Goal: Task Accomplishment & Management: Use online tool/utility

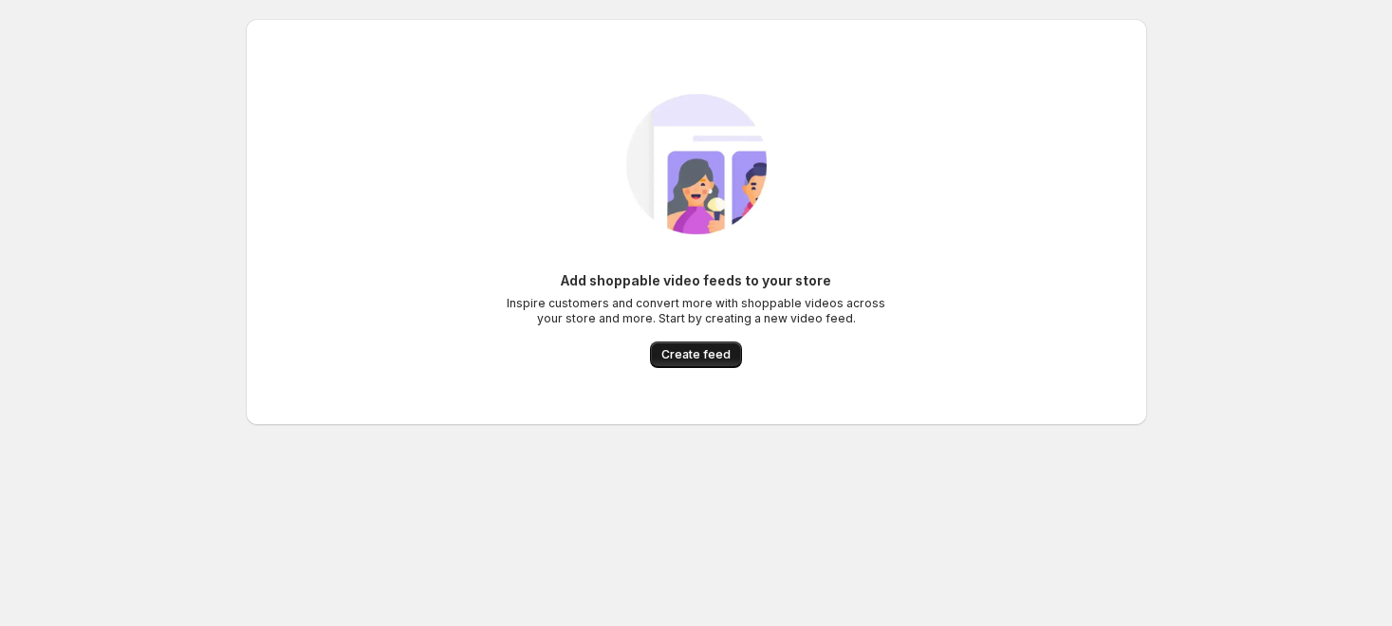
click at [694, 358] on span "Create feed" at bounding box center [695, 354] width 69 height 15
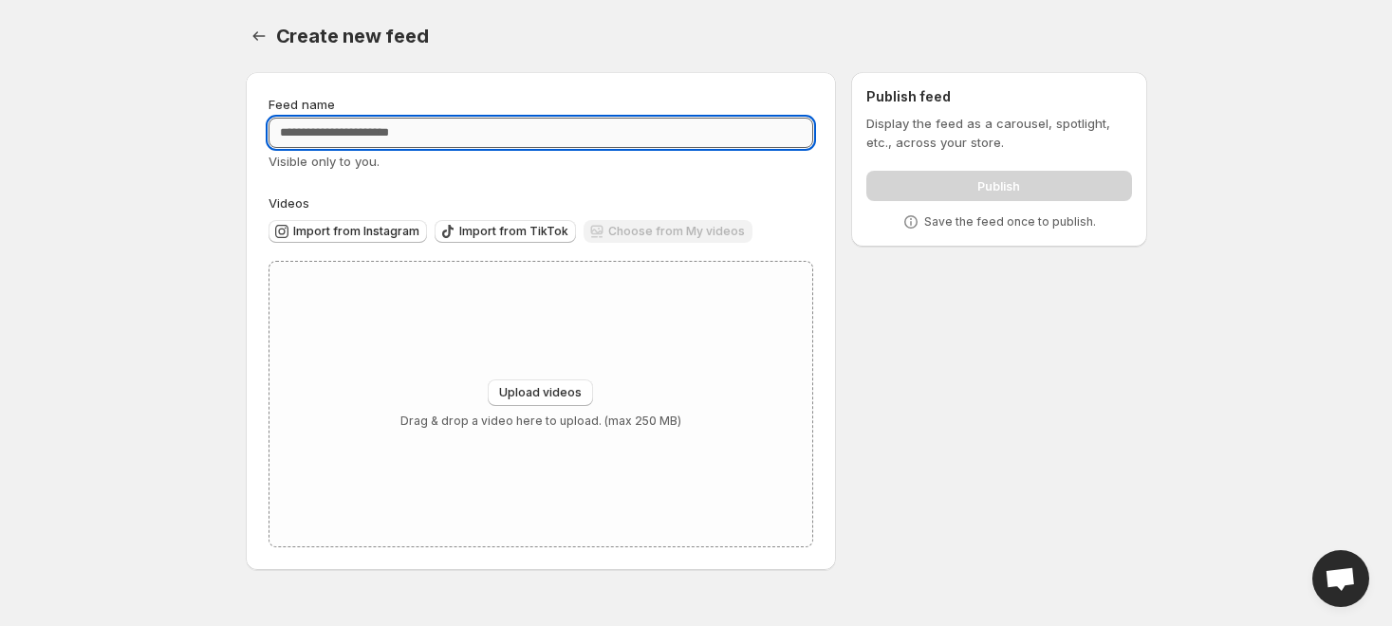
click at [413, 135] on input "Feed name" at bounding box center [540, 133] width 545 height 30
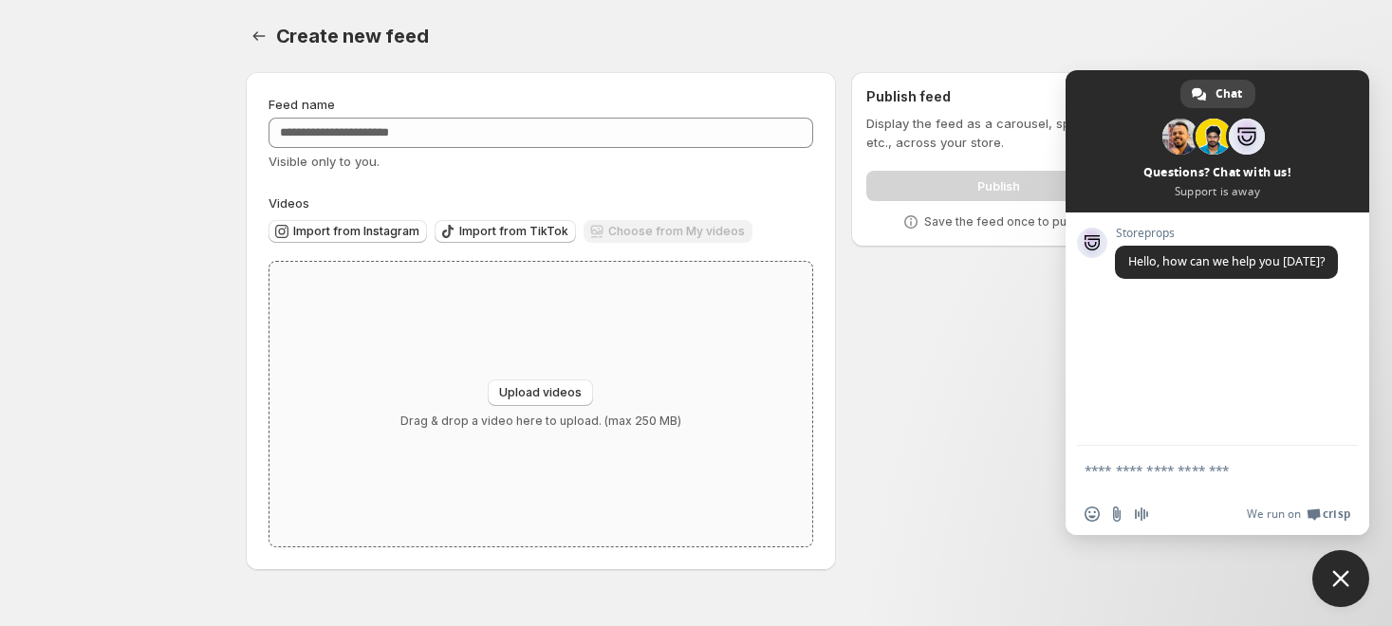
type input "**********"
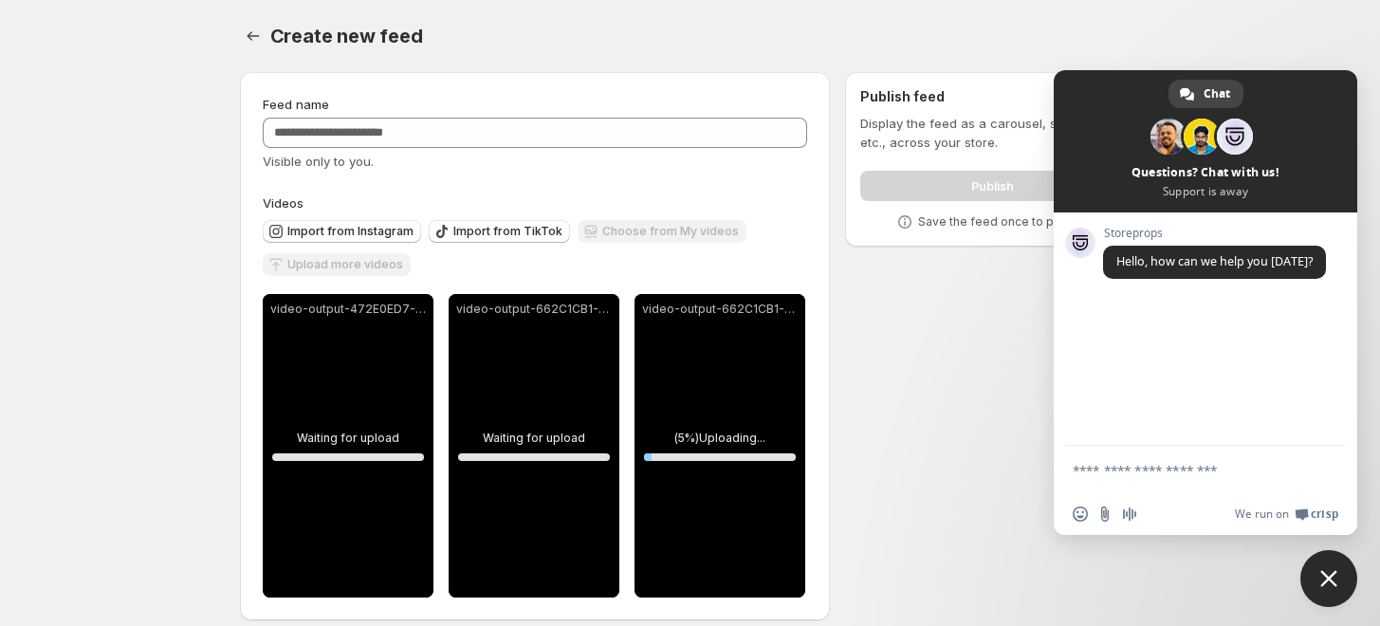
click at [1341, 568] on span "Close chat" at bounding box center [1329, 578] width 57 height 57
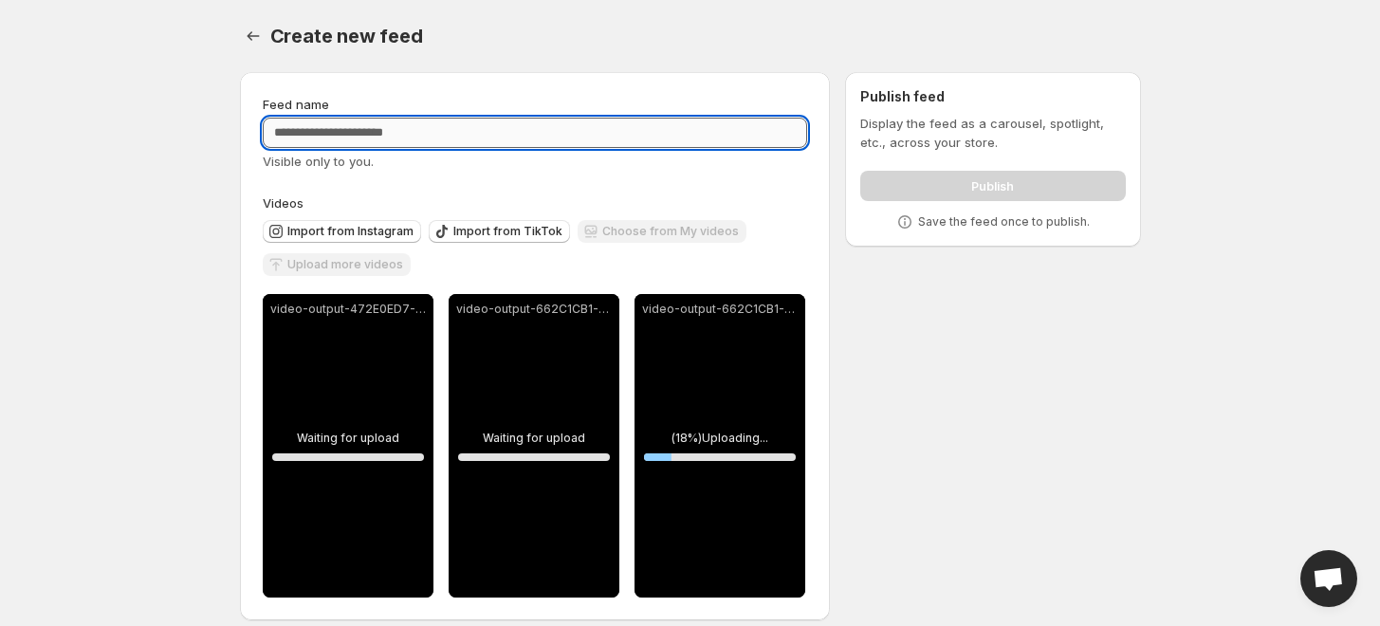
click at [349, 124] on input "Feed name" at bounding box center [535, 133] width 545 height 30
type input "**********"
click at [1089, 443] on div "**********" at bounding box center [683, 350] width 916 height 586
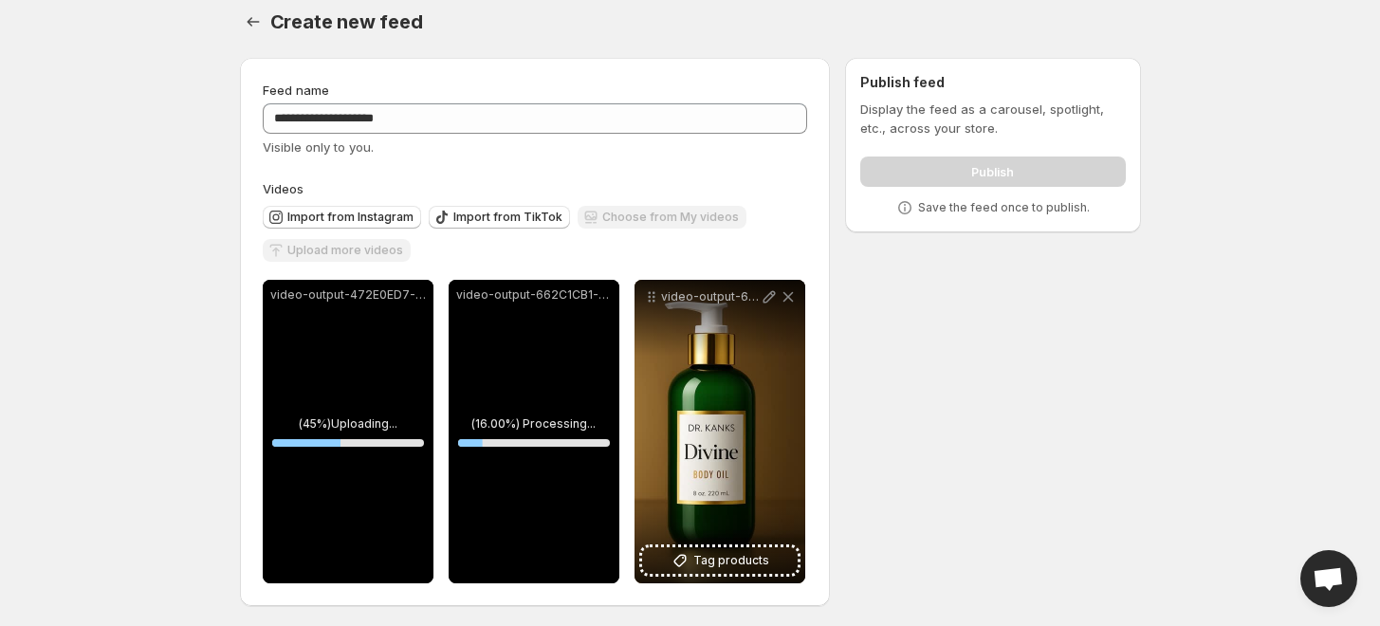
scroll to position [18, 0]
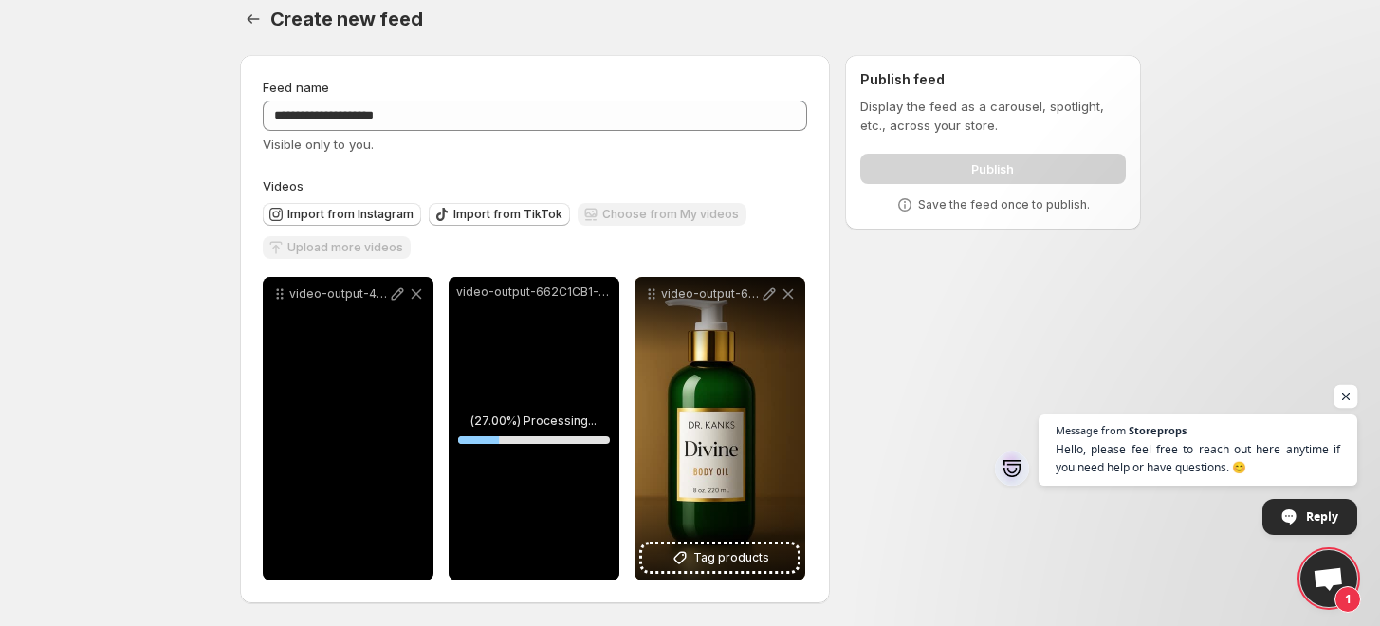
click at [1342, 395] on span "Open chat" at bounding box center [1347, 397] width 24 height 24
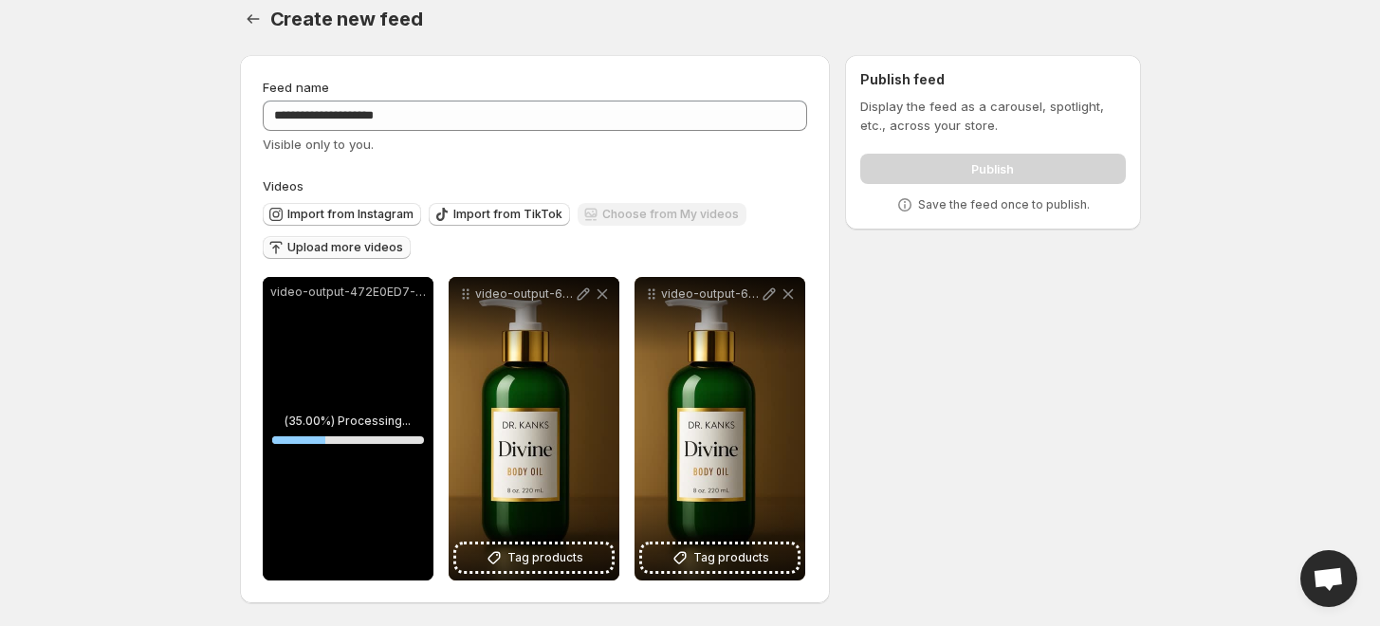
click at [335, 241] on span "Upload more videos" at bounding box center [345, 247] width 116 height 15
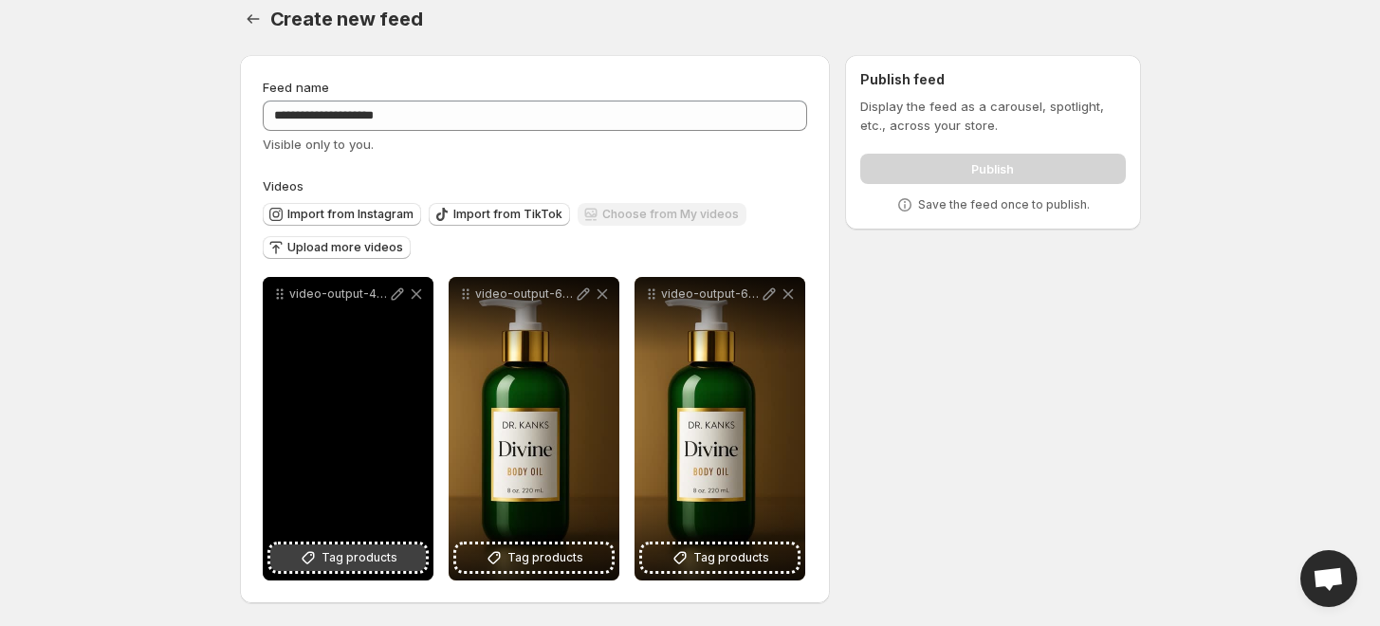
click at [341, 564] on span "Tag products" at bounding box center [360, 557] width 76 height 19
click at [334, 553] on span "Tag products" at bounding box center [360, 557] width 76 height 19
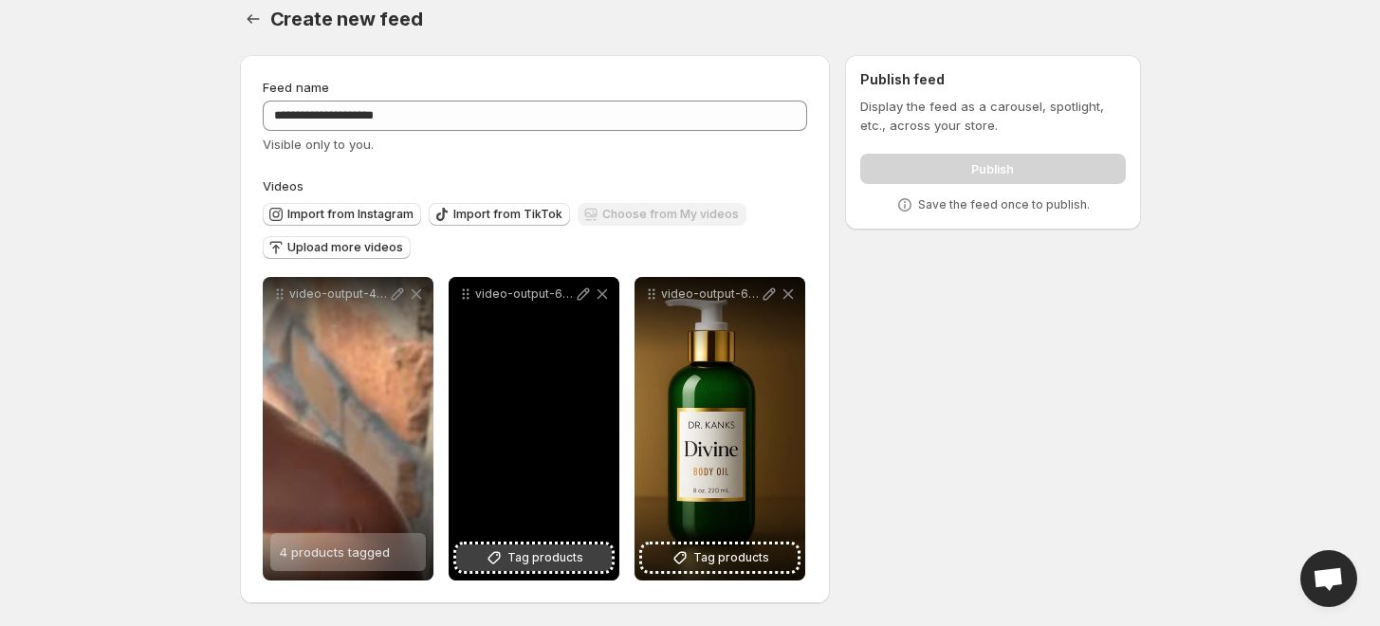
click at [546, 562] on span "Tag products" at bounding box center [546, 557] width 76 height 19
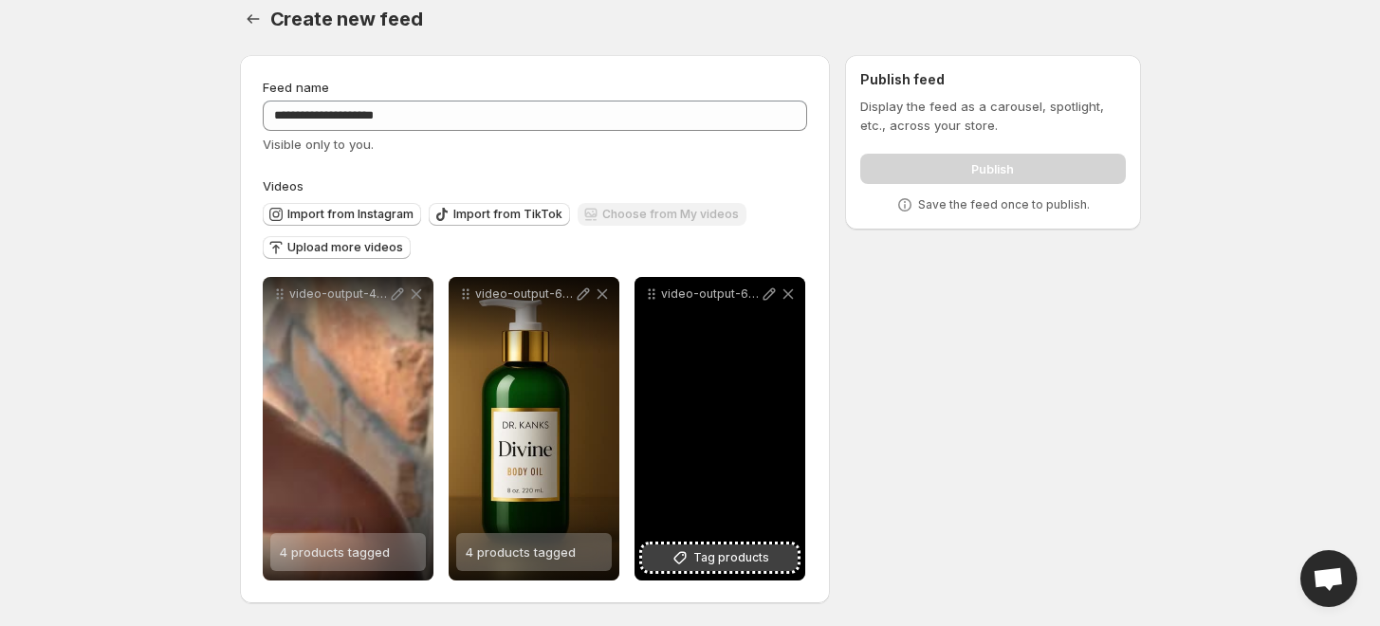
click at [713, 554] on span "Tag products" at bounding box center [731, 557] width 76 height 19
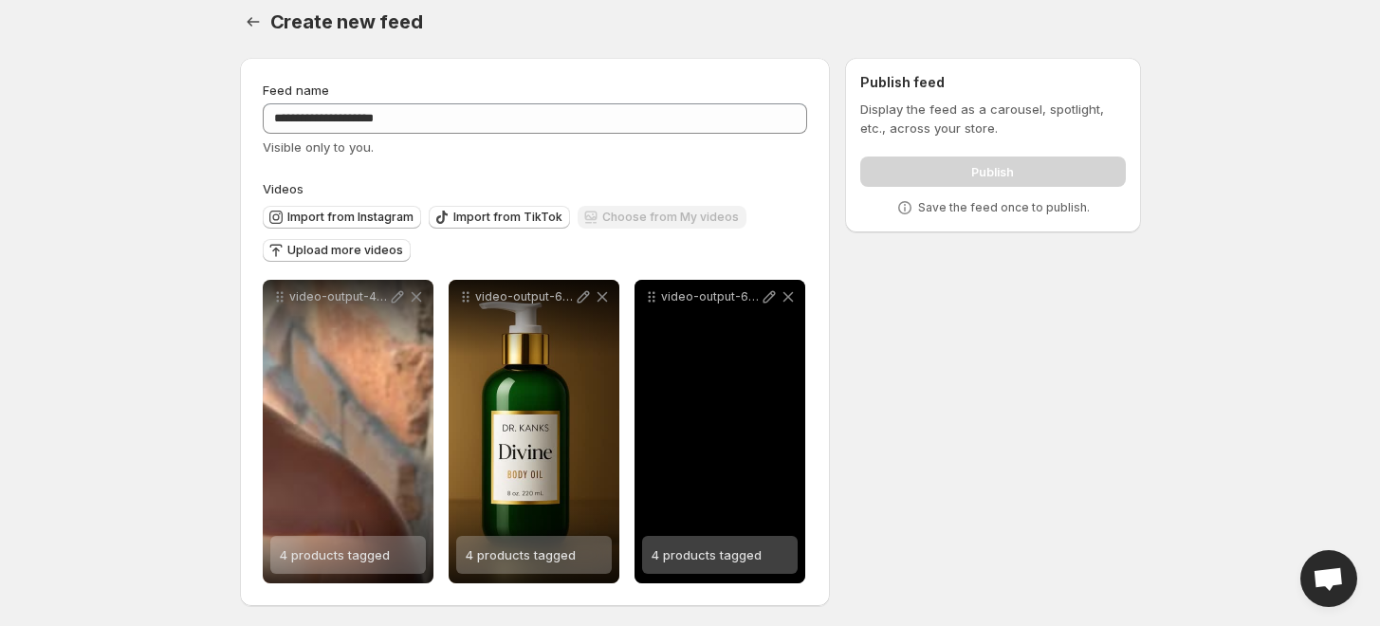
scroll to position [0, 0]
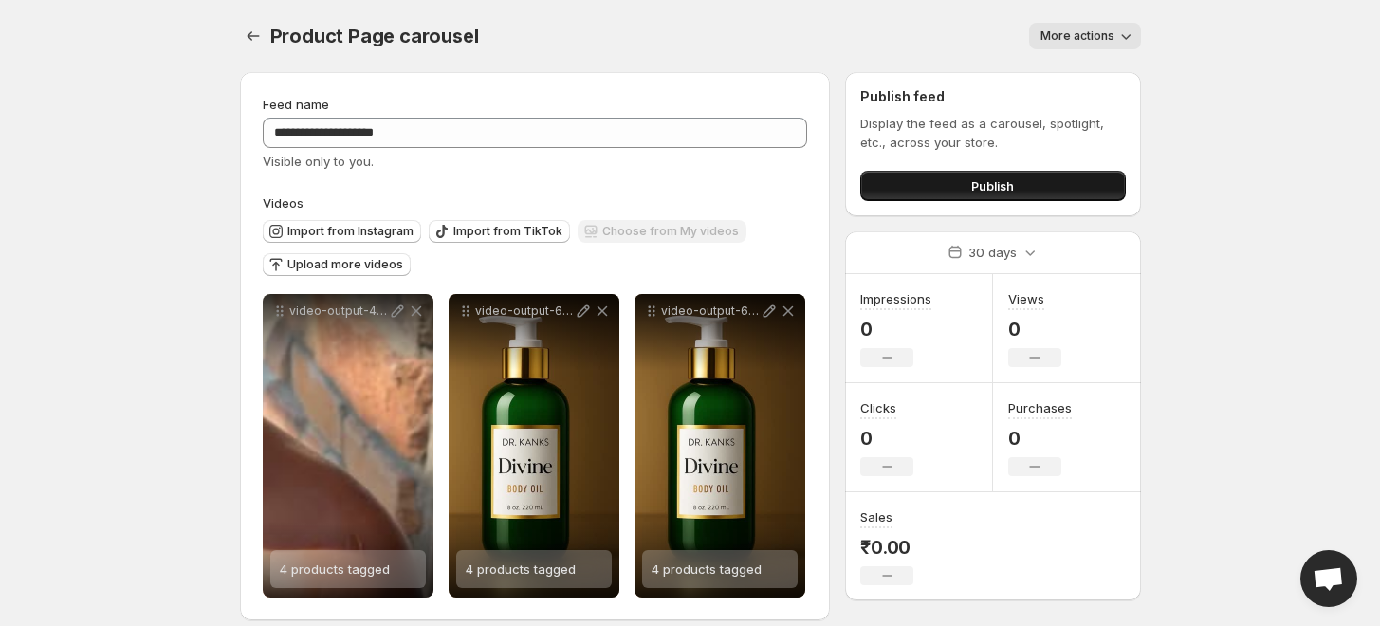
click at [947, 182] on button "Publish" at bounding box center [992, 186] width 265 height 30
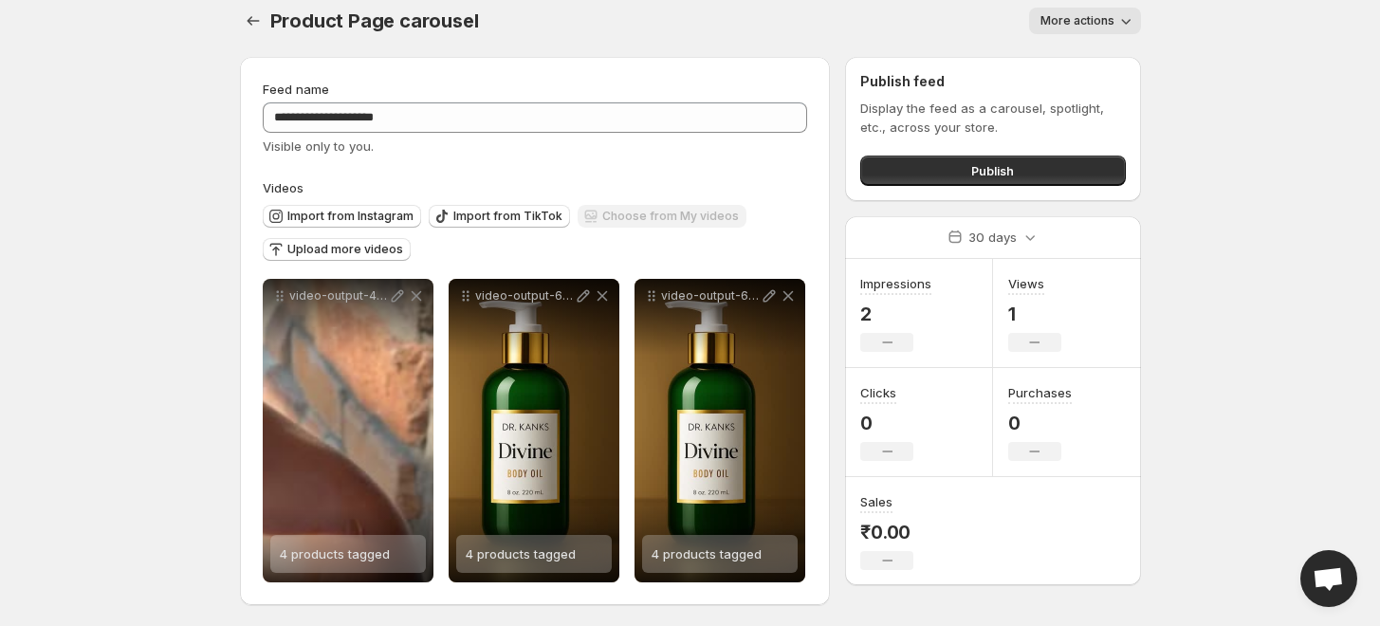
scroll to position [18, 0]
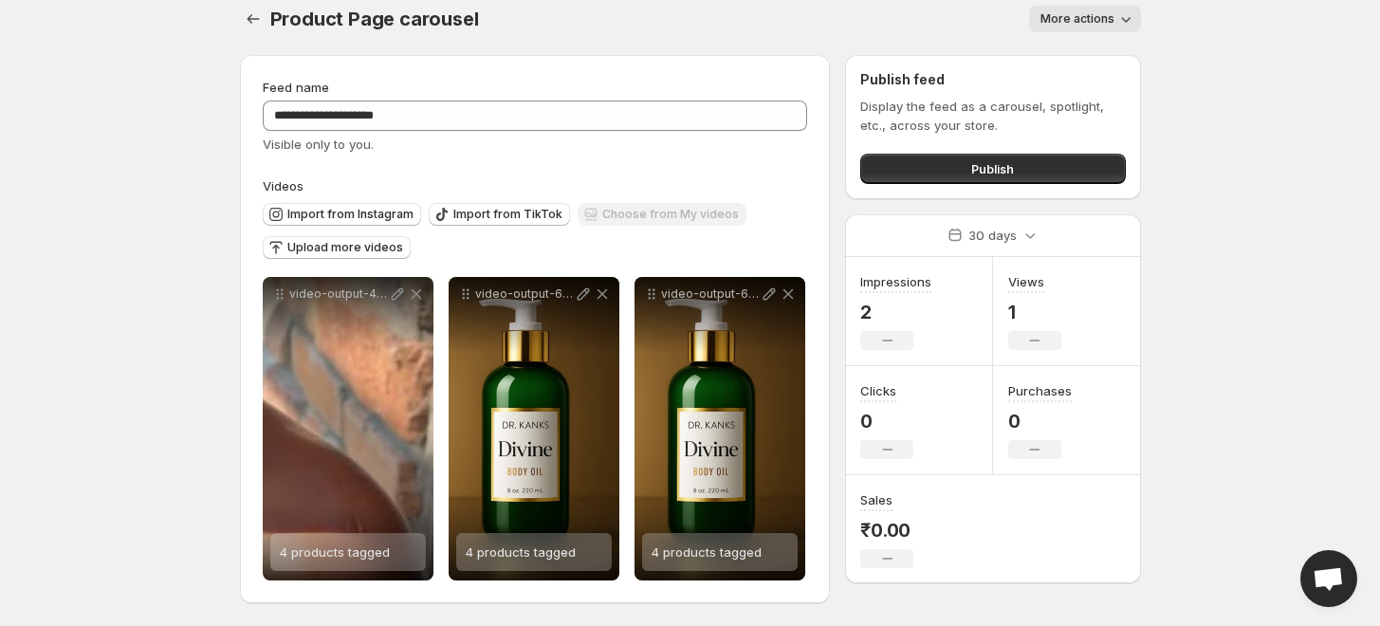
click at [1081, 25] on button "More actions" at bounding box center [1085, 19] width 112 height 27
click at [1234, 22] on body "**********" at bounding box center [690, 296] width 1380 height 626
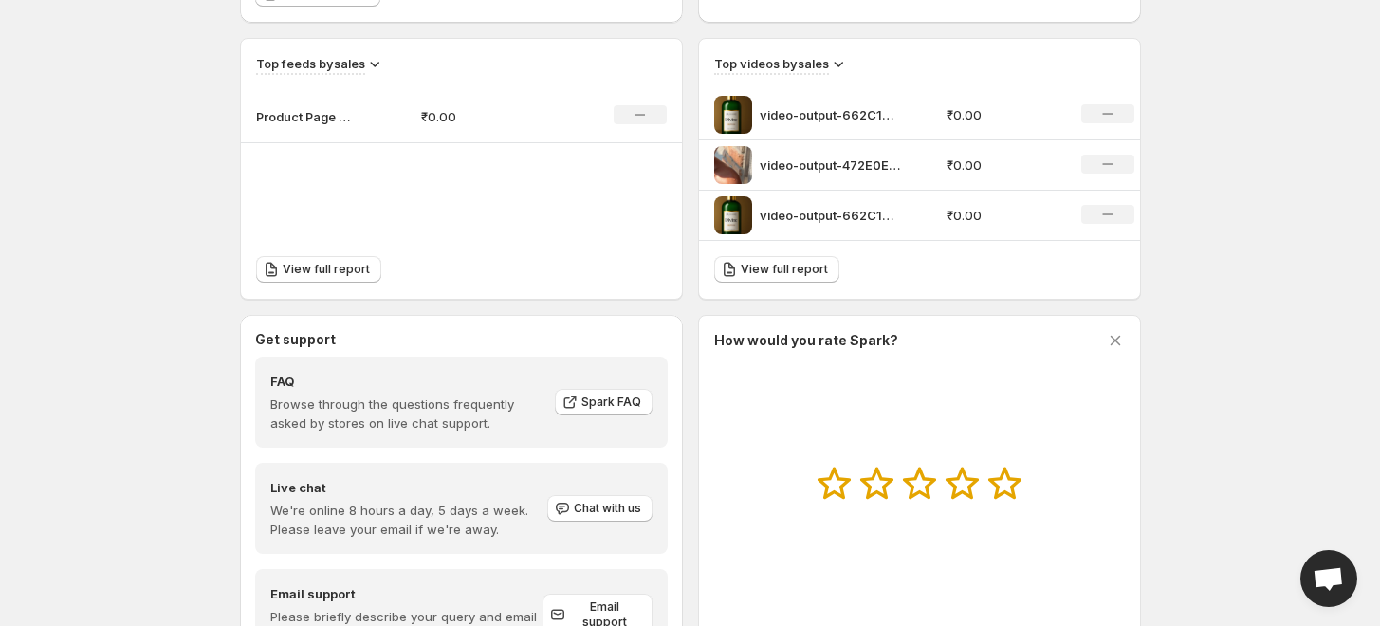
scroll to position [727, 0]
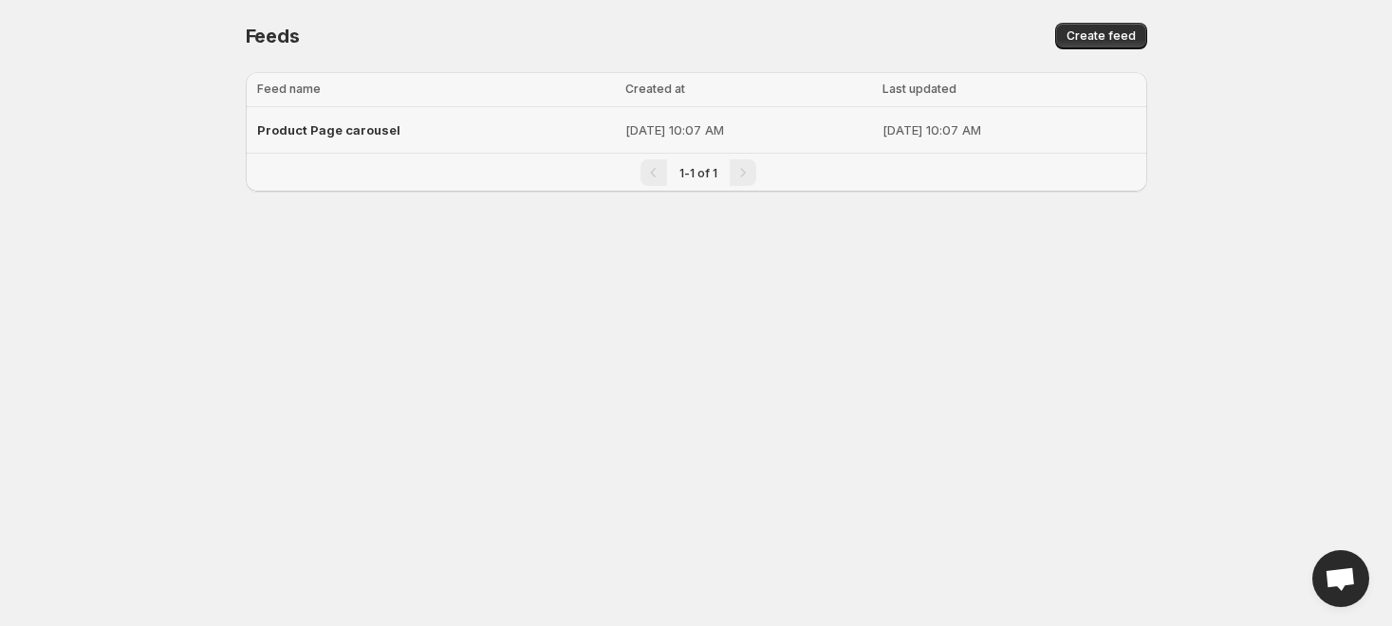
click at [713, 117] on td "Sep 16, 2025, 10:07 AM" at bounding box center [747, 130] width 257 height 46
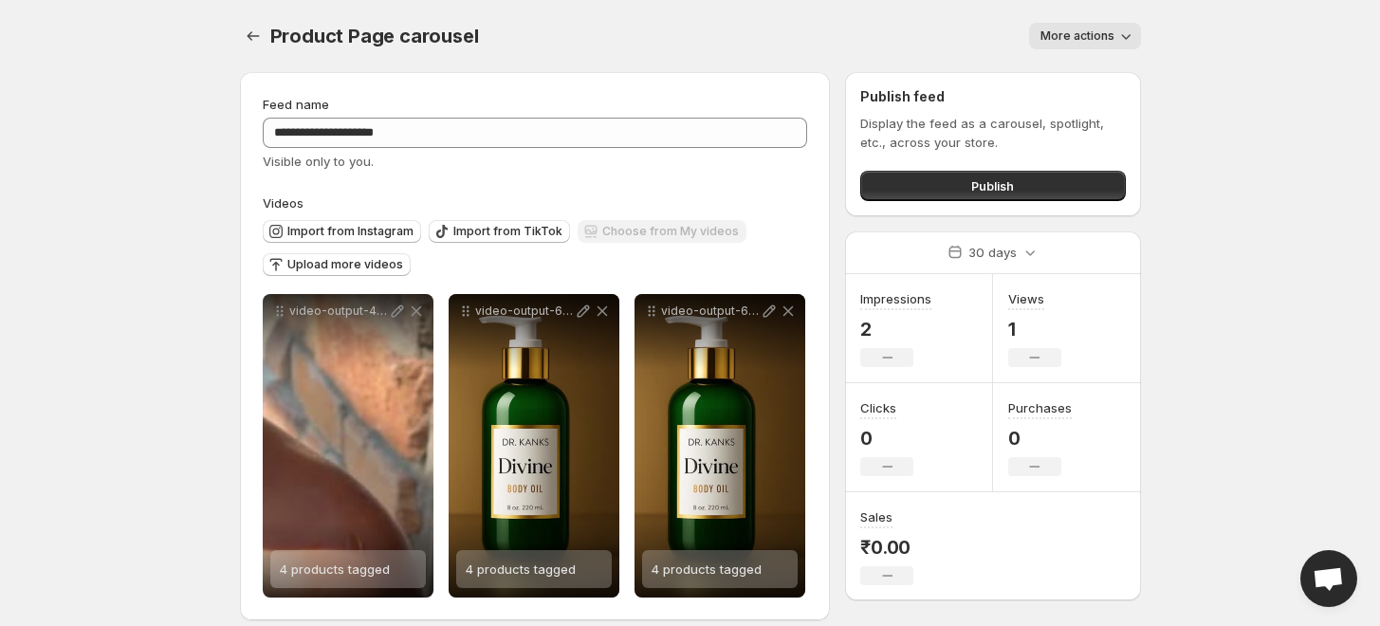
click at [1122, 22] on div "Product Page carousel. This page is ready Product Page carousel More actions Mo…" at bounding box center [690, 36] width 901 height 72
click at [998, 53] on div "Product Page carousel. This page is ready Product Page carousel More actions Mo…" at bounding box center [690, 36] width 901 height 72
click at [1076, 13] on div "Product Page carousel. This page is ready Product Page carousel More actions Mo…" at bounding box center [690, 36] width 901 height 72
click at [1055, 46] on button "More actions" at bounding box center [1085, 36] width 112 height 27
click at [860, 38] on div "More actions" at bounding box center [820, 36] width 639 height 27
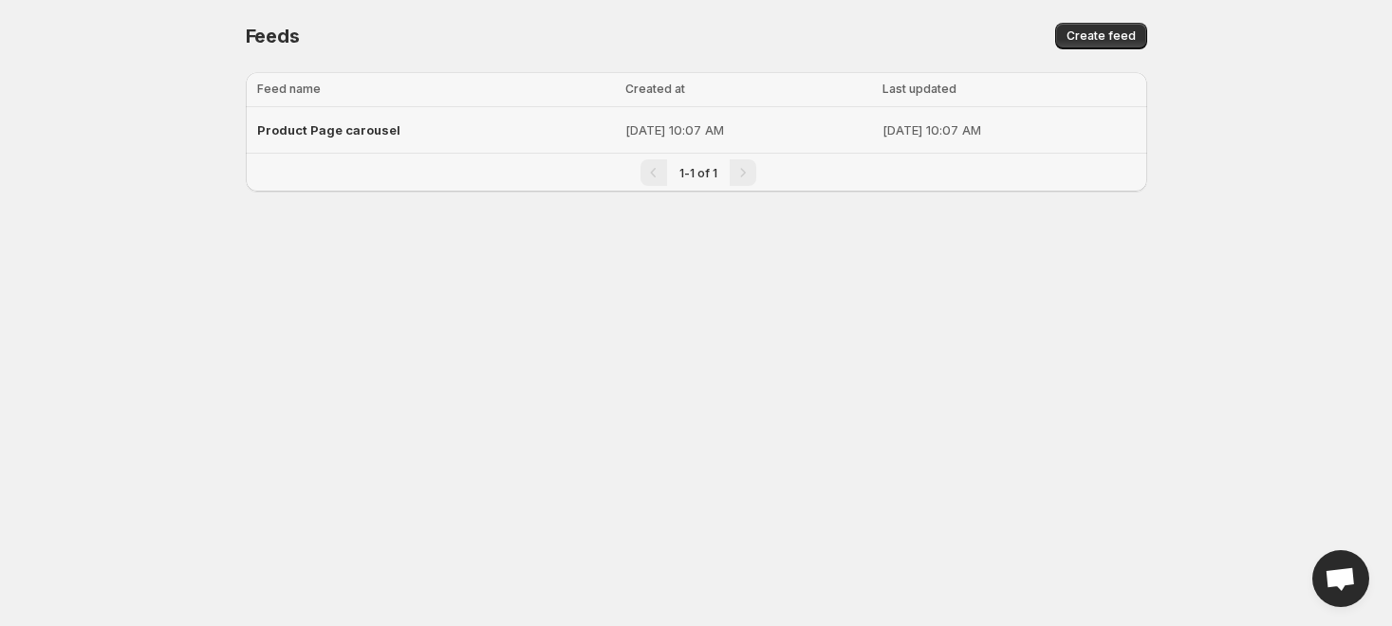
click at [746, 128] on p "Sep 16, 2025, 10:07 AM" at bounding box center [748, 129] width 246 height 19
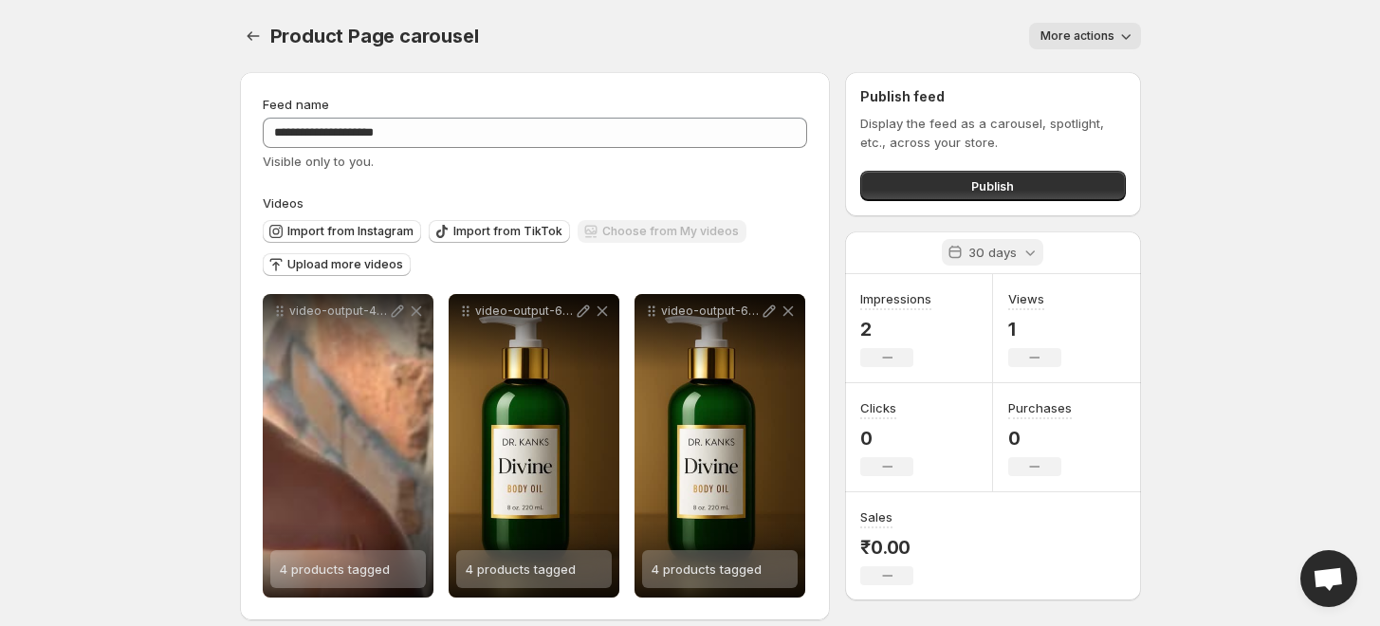
click at [1013, 255] on p "30 days" at bounding box center [993, 252] width 48 height 19
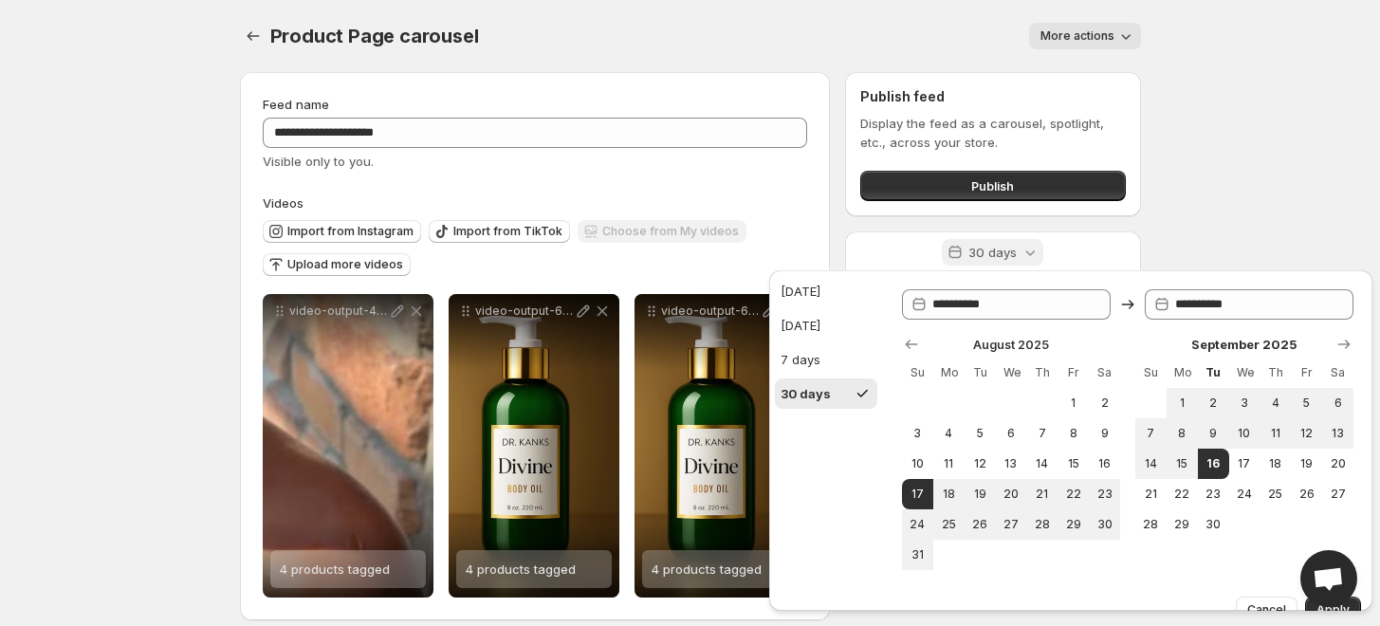
click at [1013, 255] on p "30 days" at bounding box center [993, 252] width 48 height 19
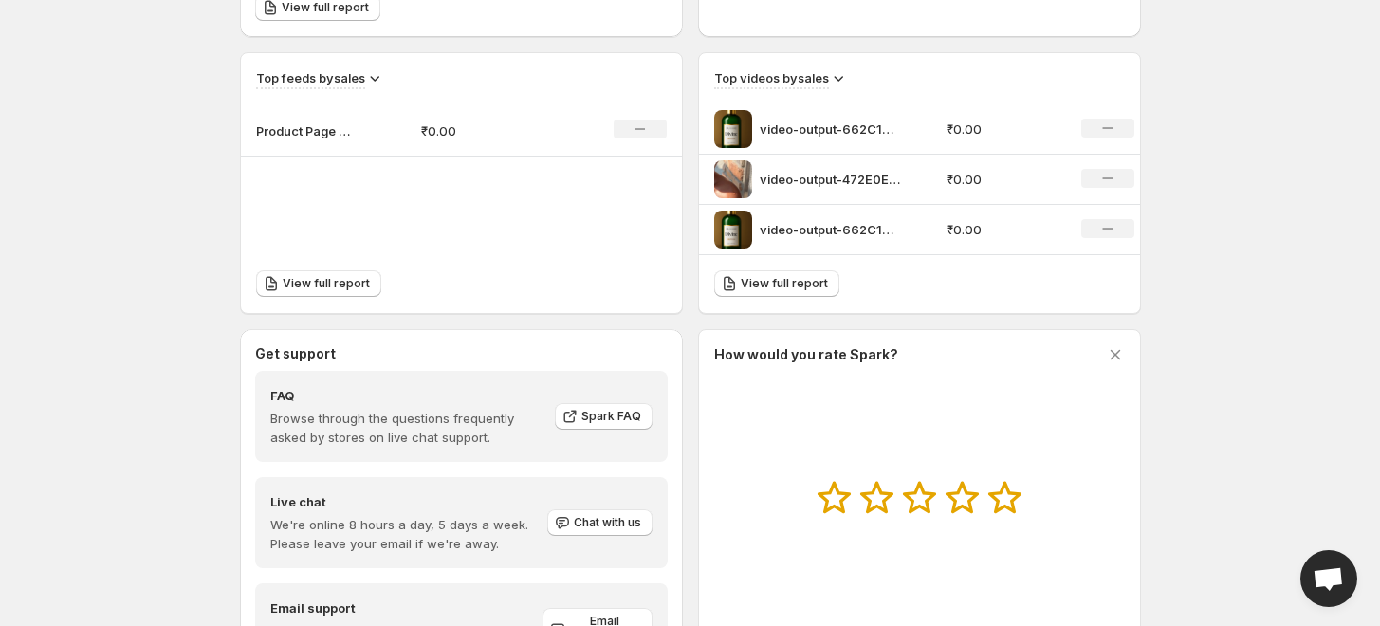
scroll to position [727, 0]
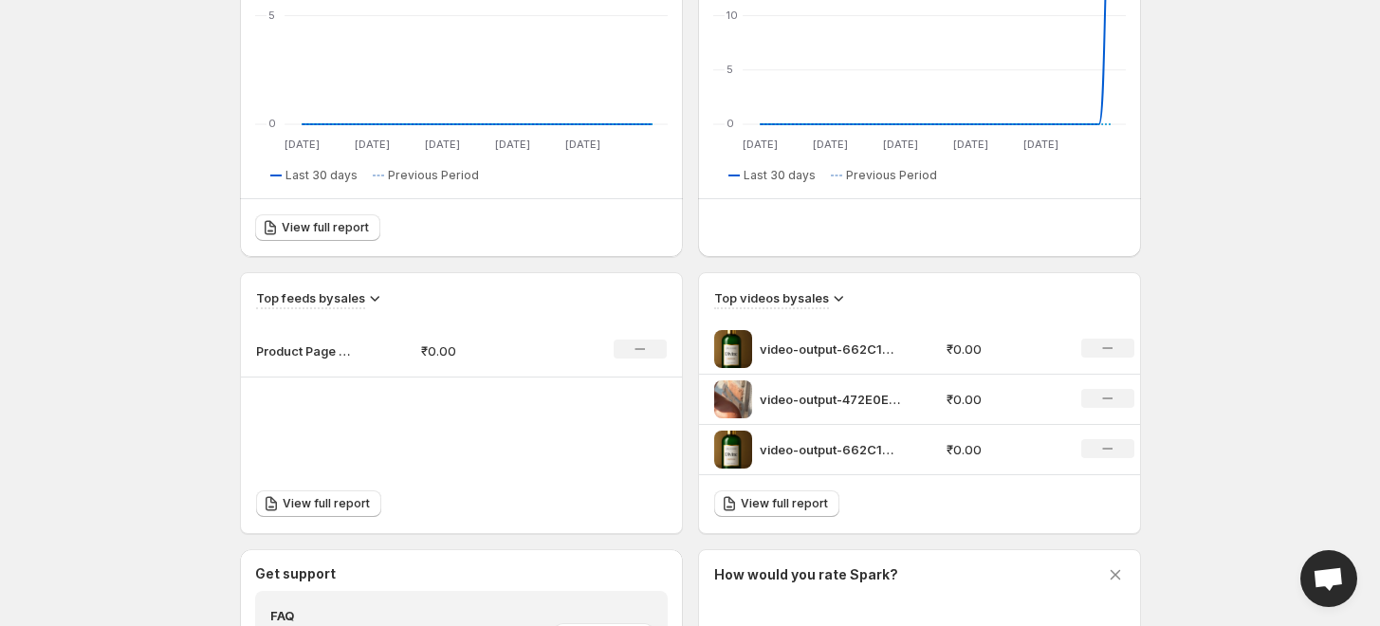
scroll to position [527, 0]
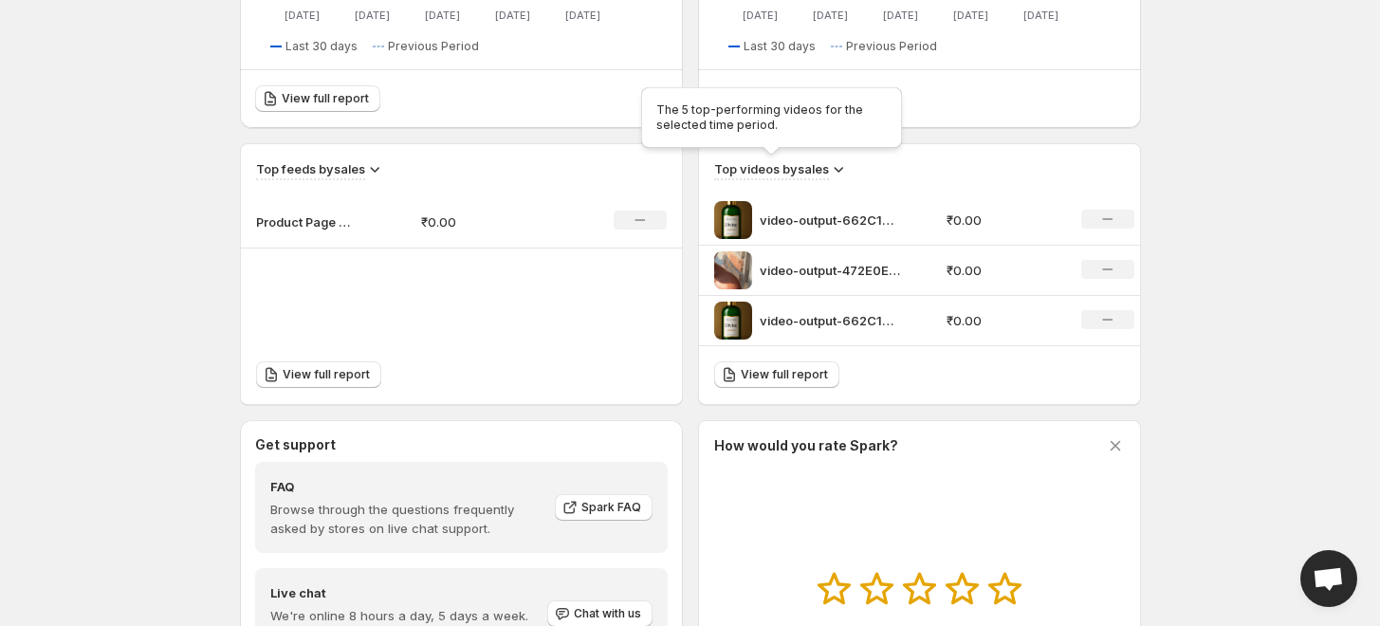
click at [796, 171] on h3 "Top videos by sales" at bounding box center [771, 168] width 115 height 19
click at [806, 371] on span "View full report" at bounding box center [784, 374] width 87 height 15
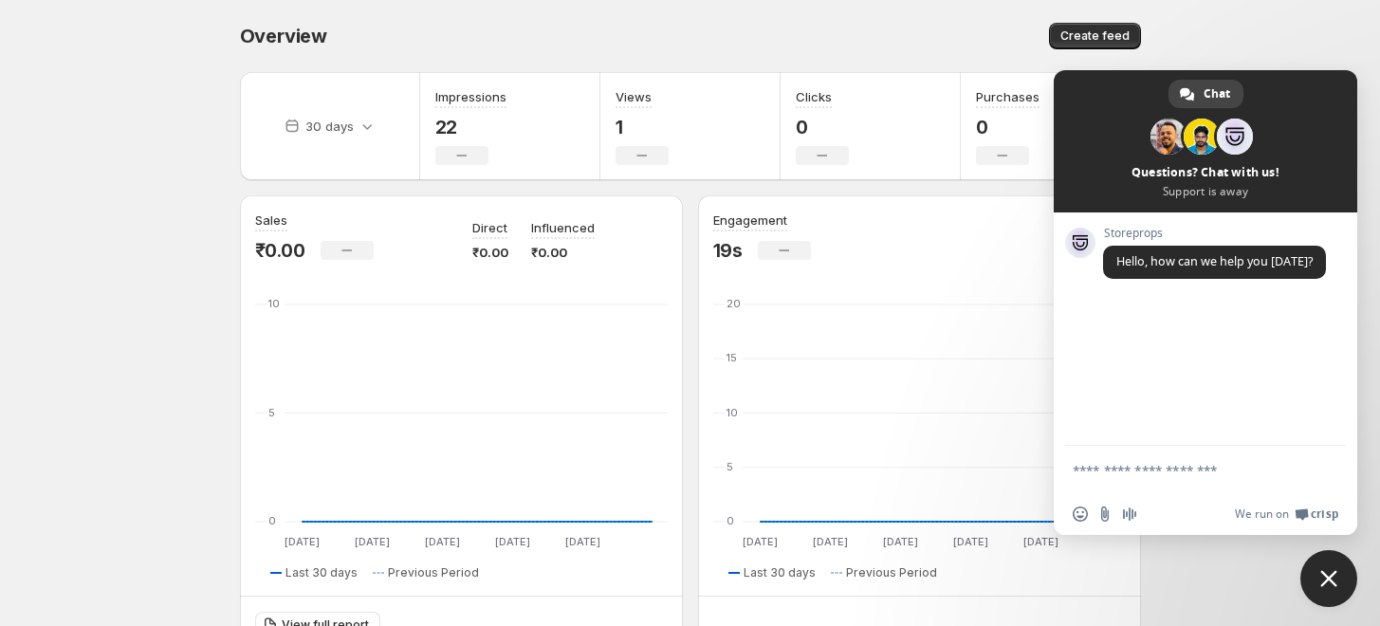
click at [1266, 31] on body "Home Feeds Videos Subscription Settings Overview. This page is ready Overview C…" at bounding box center [690, 313] width 1380 height 626
click at [1334, 583] on span "Close chat" at bounding box center [1329, 578] width 17 height 17
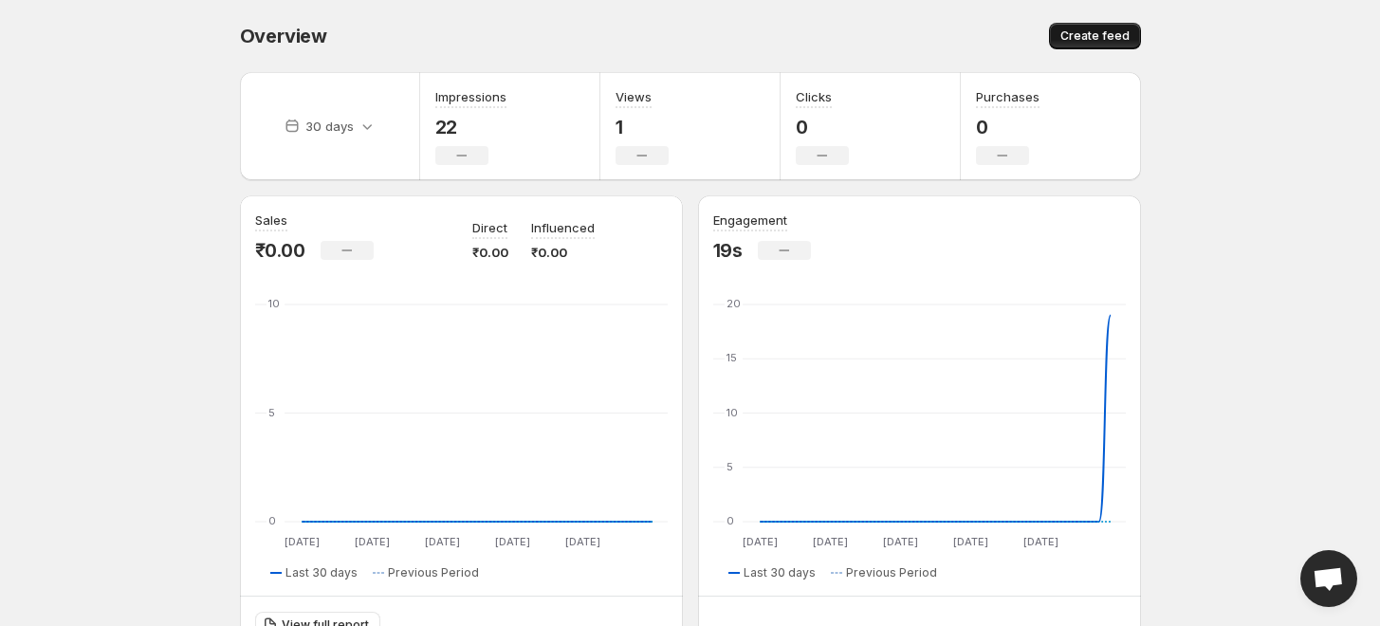
click at [1116, 36] on span "Create feed" at bounding box center [1095, 35] width 69 height 15
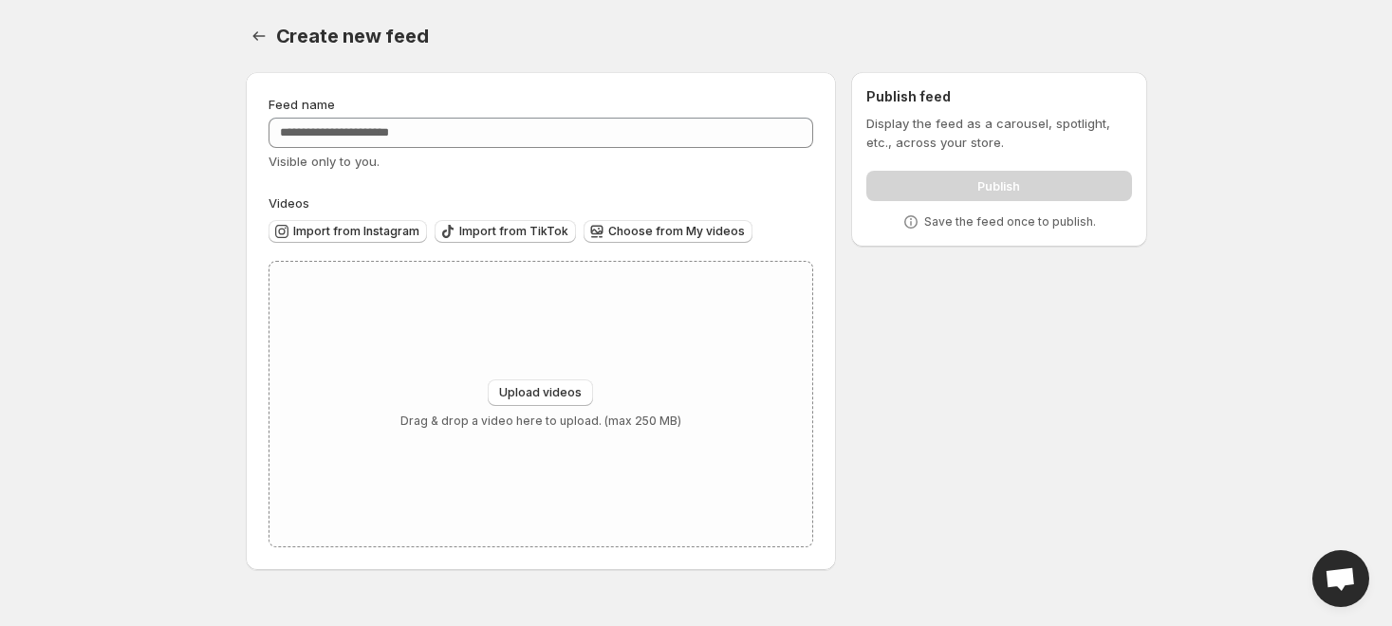
click at [267, 54] on div "Create new feed. This page is ready Create new feed" at bounding box center [696, 36] width 901 height 72
click at [258, 35] on icon "Settings" at bounding box center [259, 36] width 19 height 19
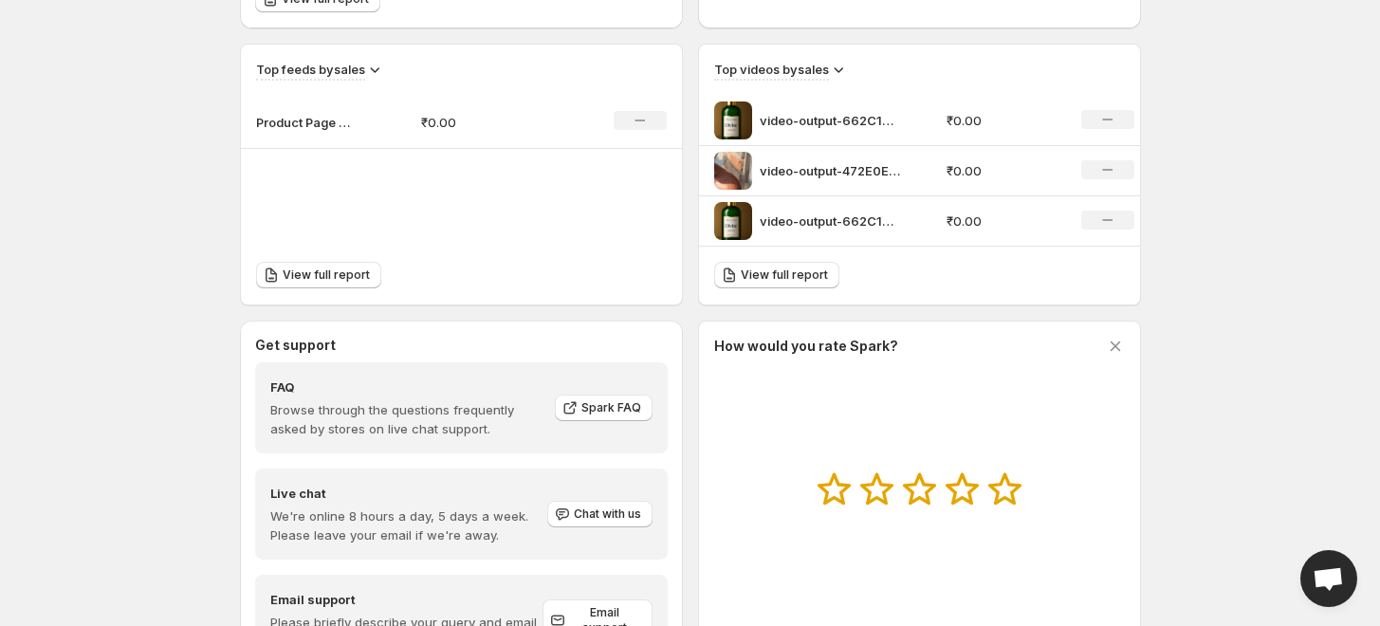
scroll to position [516, 0]
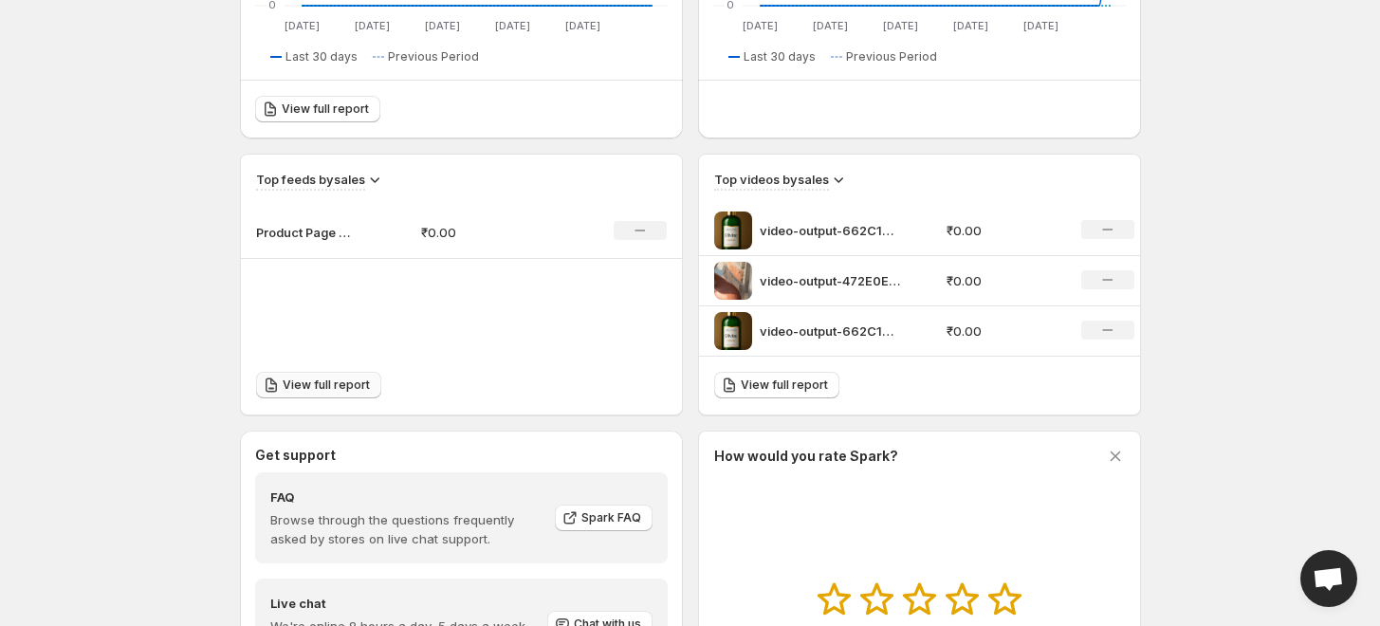
click at [305, 378] on span "View full report" at bounding box center [326, 385] width 87 height 15
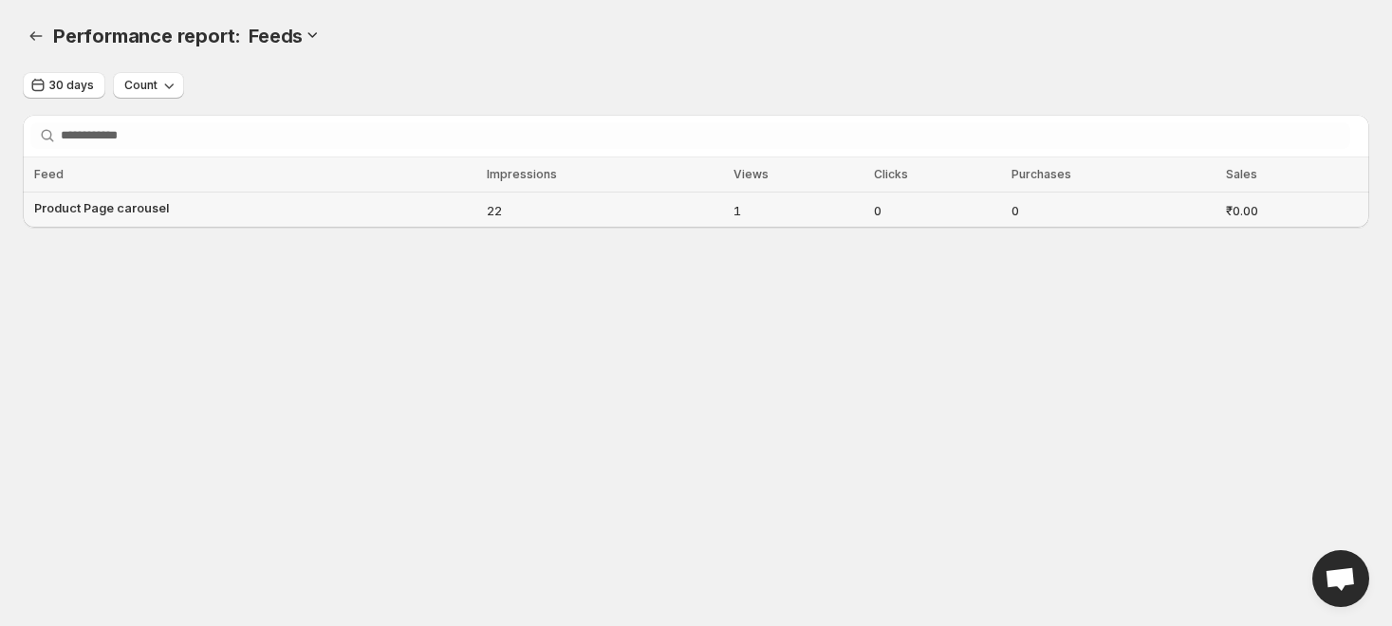
click at [209, 213] on td "Product Page carousel" at bounding box center [252, 211] width 458 height 36
click at [102, 198] on span "Product Page carousel" at bounding box center [101, 207] width 135 height 19
click at [147, 203] on span "Product Page carousel" at bounding box center [101, 207] width 135 height 19
click at [357, 214] on td "Product Page carousel" at bounding box center [252, 211] width 458 height 36
click at [526, 225] on td "22" at bounding box center [604, 211] width 247 height 36
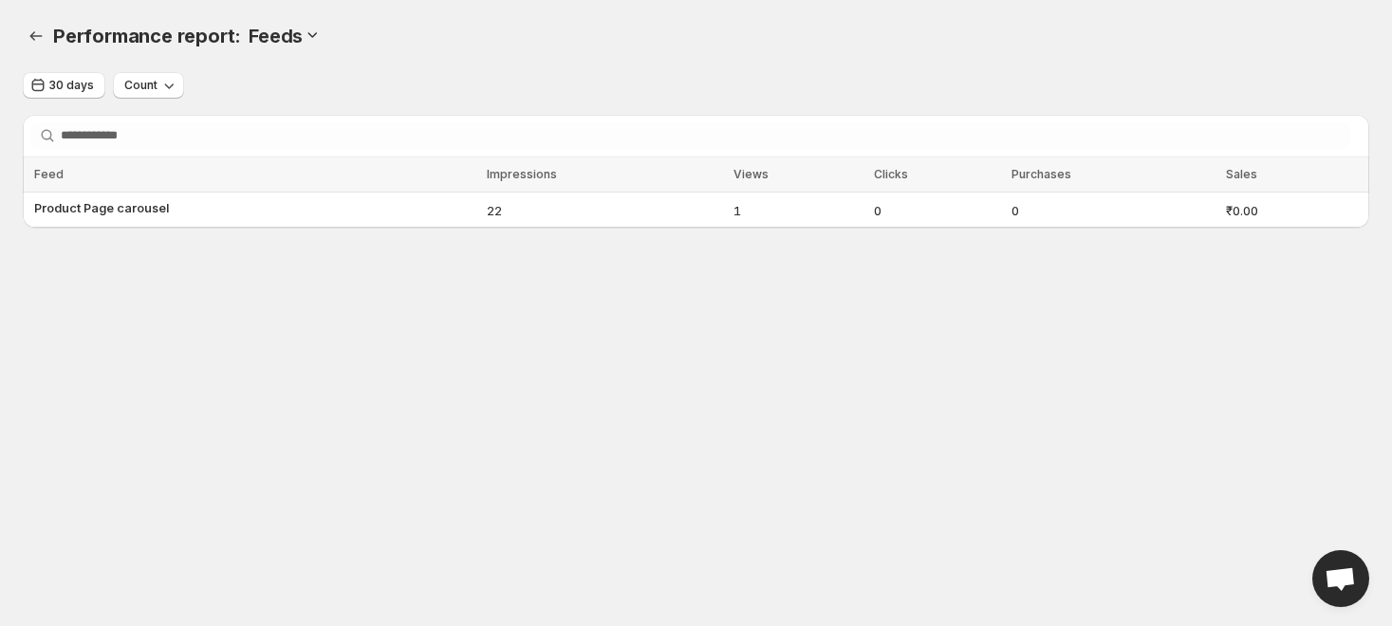
click at [285, 23] on div "Performance report: Feeds" at bounding box center [711, 36] width 1316 height 27
click at [1022, 186] on th "Purchases" at bounding box center [1113, 174] width 214 height 35
click at [1006, 202] on td "0" at bounding box center [1113, 211] width 214 height 36
click at [303, 44] on div at bounding box center [312, 36] width 19 height 23
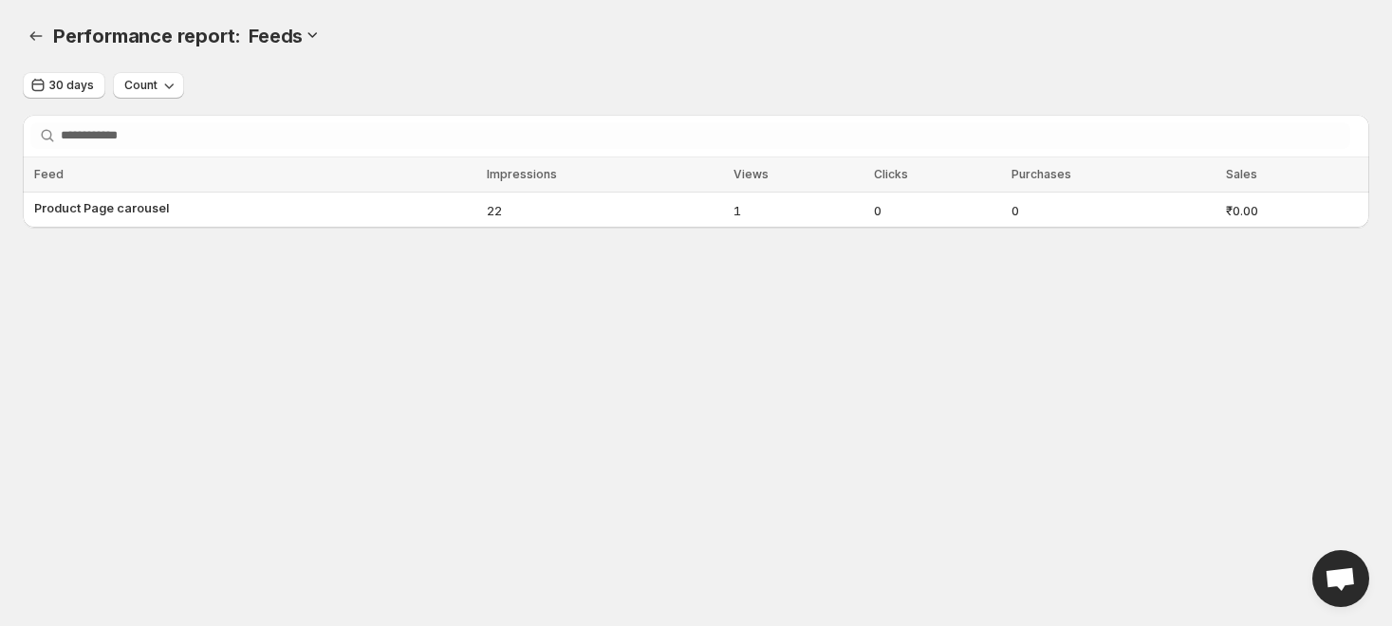
click at [306, 36] on icon at bounding box center [312, 34] width 19 height 19
click at [306, 89] on button "Videos" at bounding box center [310, 101] width 52 height 30
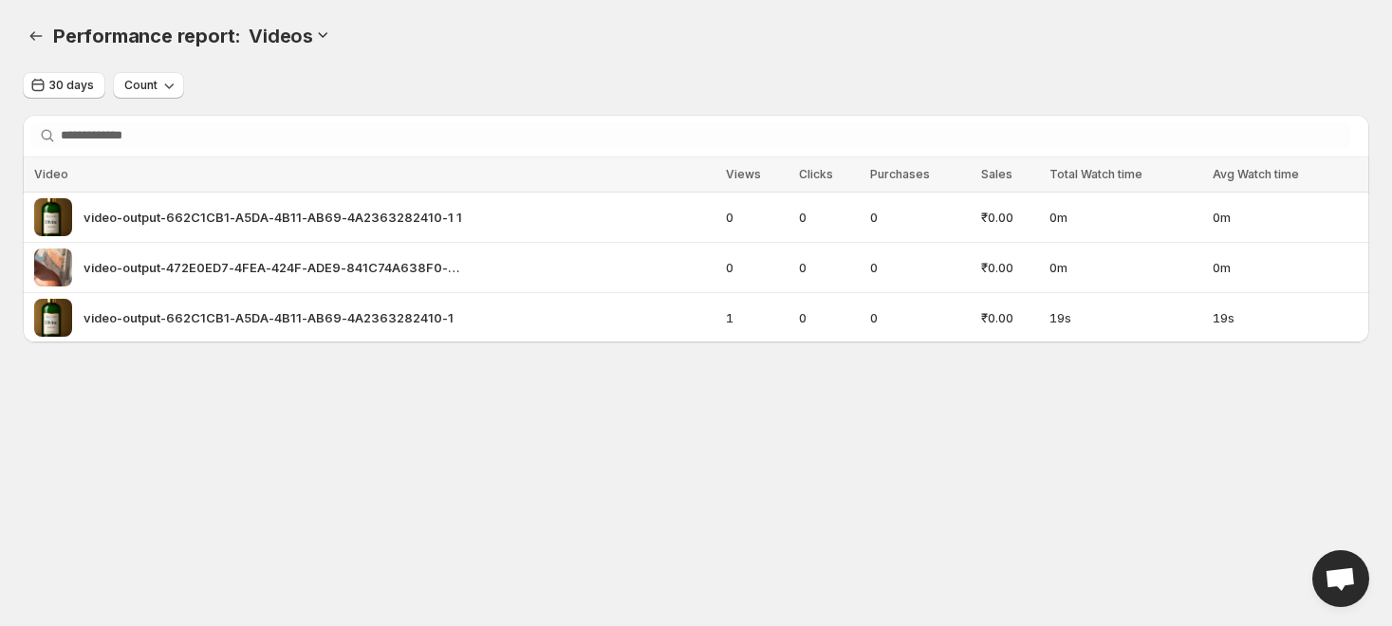
click at [313, 35] on icon at bounding box center [322, 34] width 19 height 19
click at [312, 65] on span "Feeds" at bounding box center [317, 70] width 36 height 15
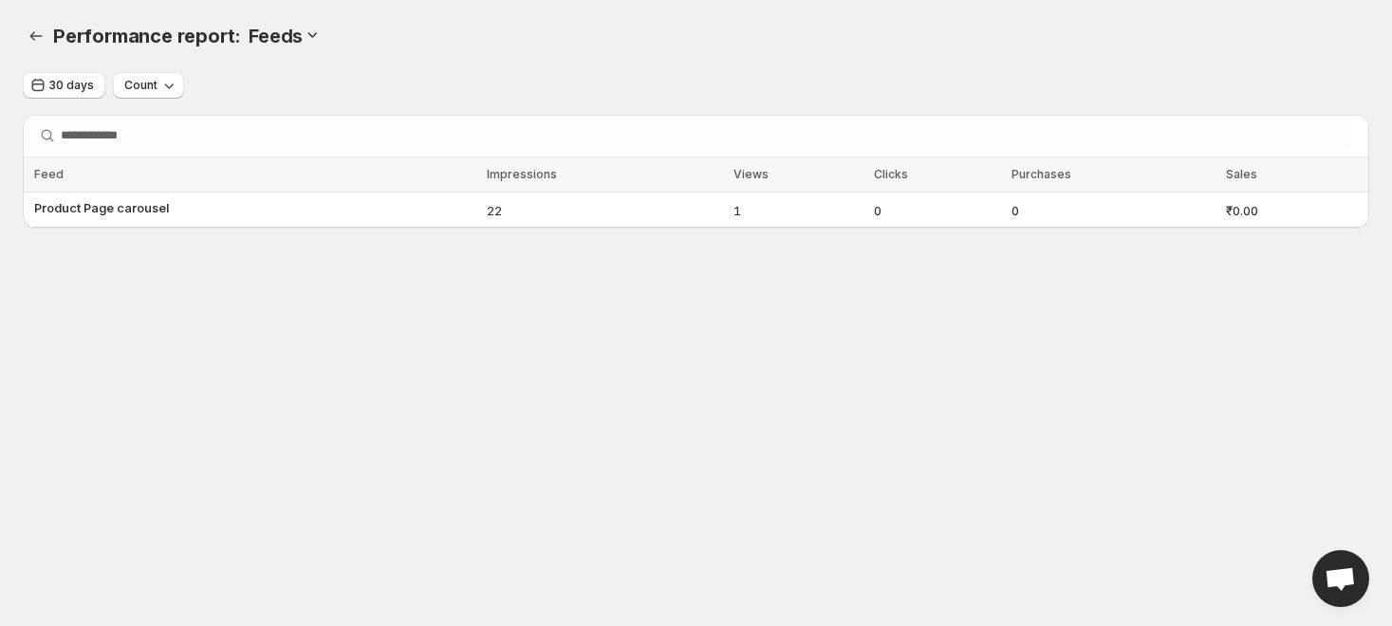
click at [128, 46] on span "Performance report:" at bounding box center [147, 36] width 188 height 23
click at [57, 43] on span "Performance report:" at bounding box center [147, 36] width 188 height 23
click at [39, 43] on icon "Performance report" at bounding box center [36, 36] width 19 height 19
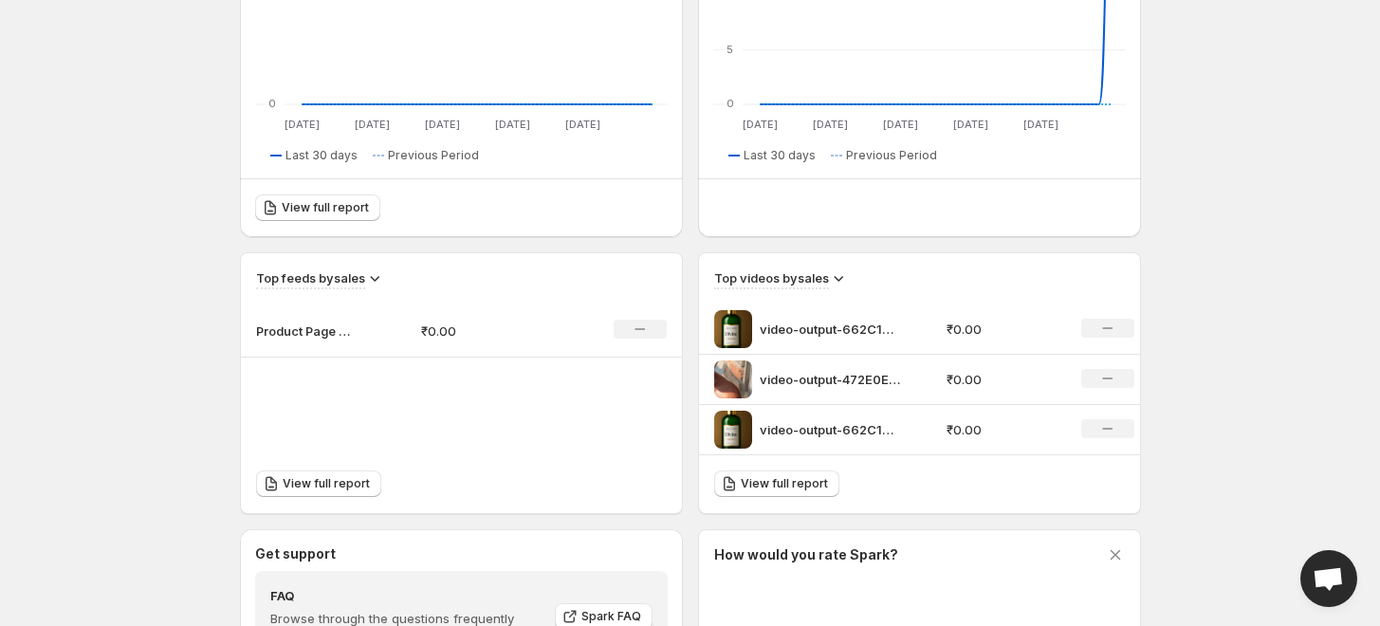
scroll to position [421, 0]
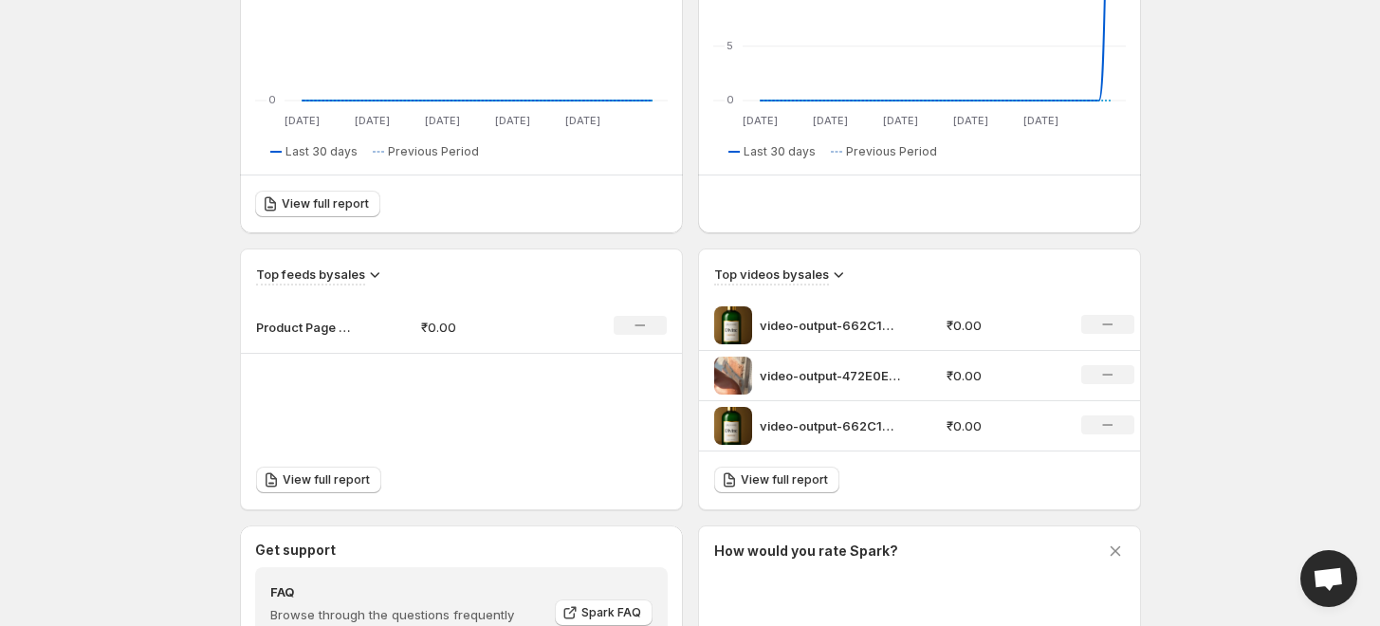
click at [379, 263] on div "Top feeds by sales" at bounding box center [461, 268] width 441 height 36
click at [373, 271] on icon at bounding box center [374, 274] width 19 height 19
click at [823, 276] on h3 "Top videos by sales" at bounding box center [771, 274] width 115 height 19
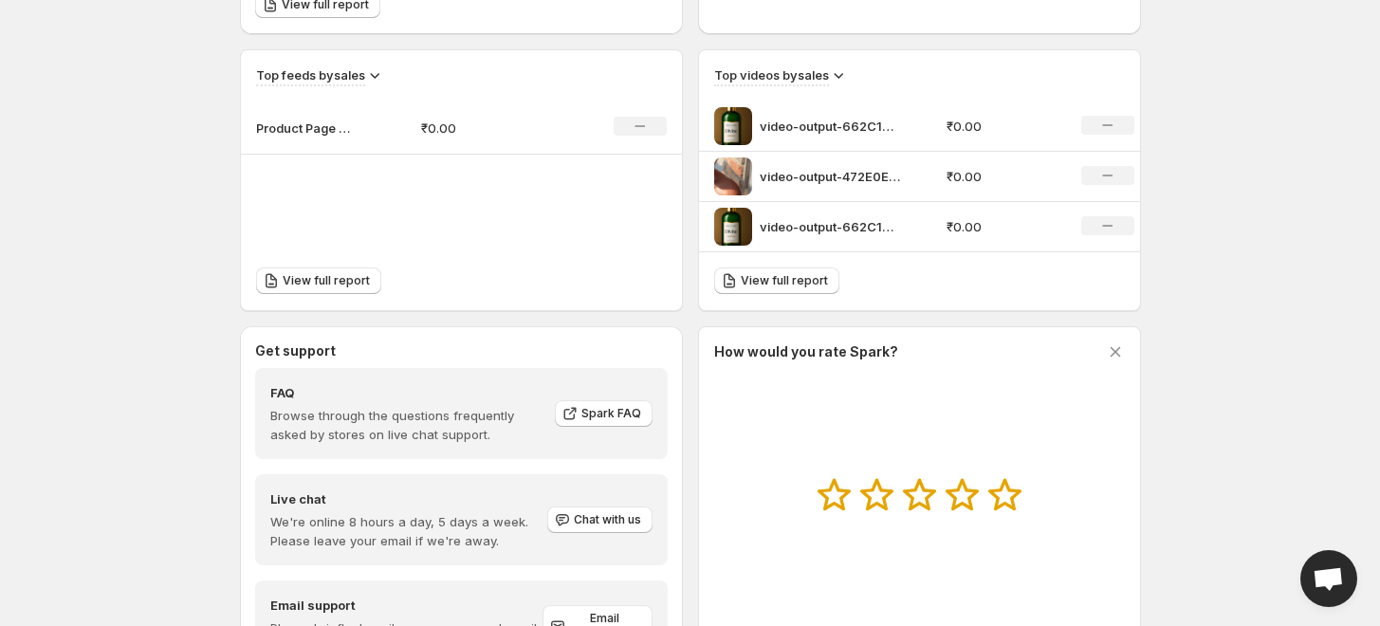
scroll to position [632, 0]
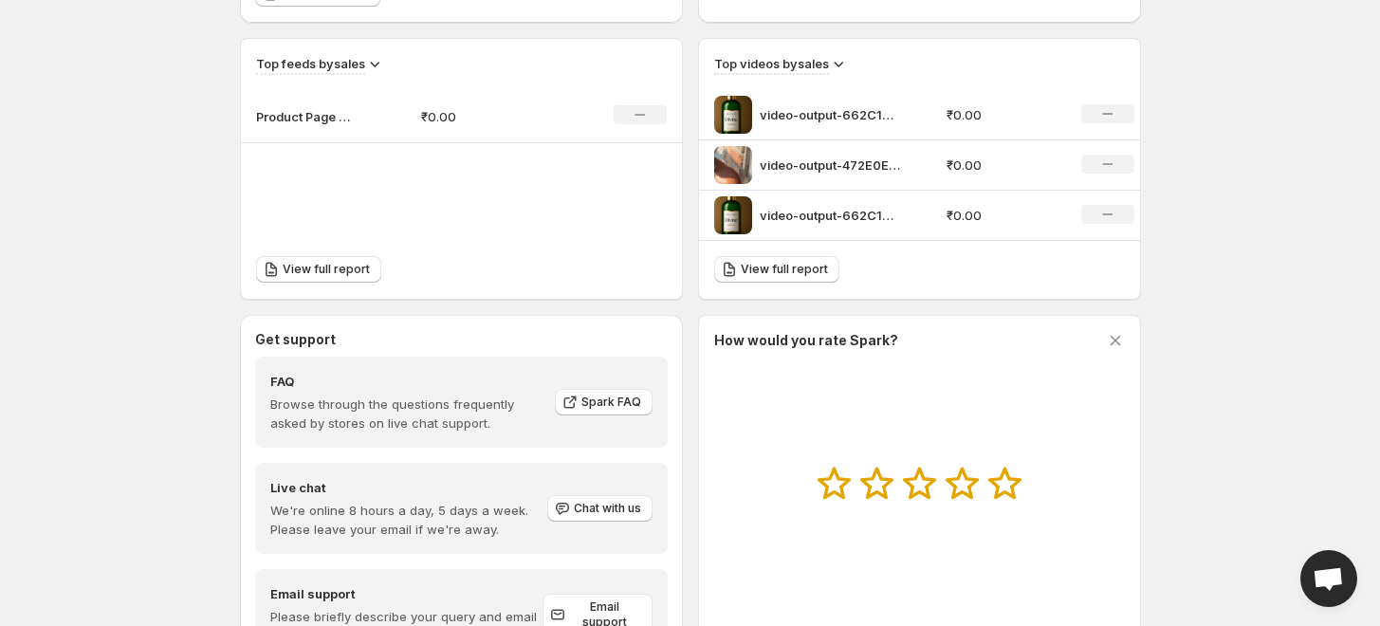
click at [855, 115] on p "video-output-662C1CB1-A5DA-4B11-AB69-4A2363282410-1 1" at bounding box center [831, 114] width 142 height 19
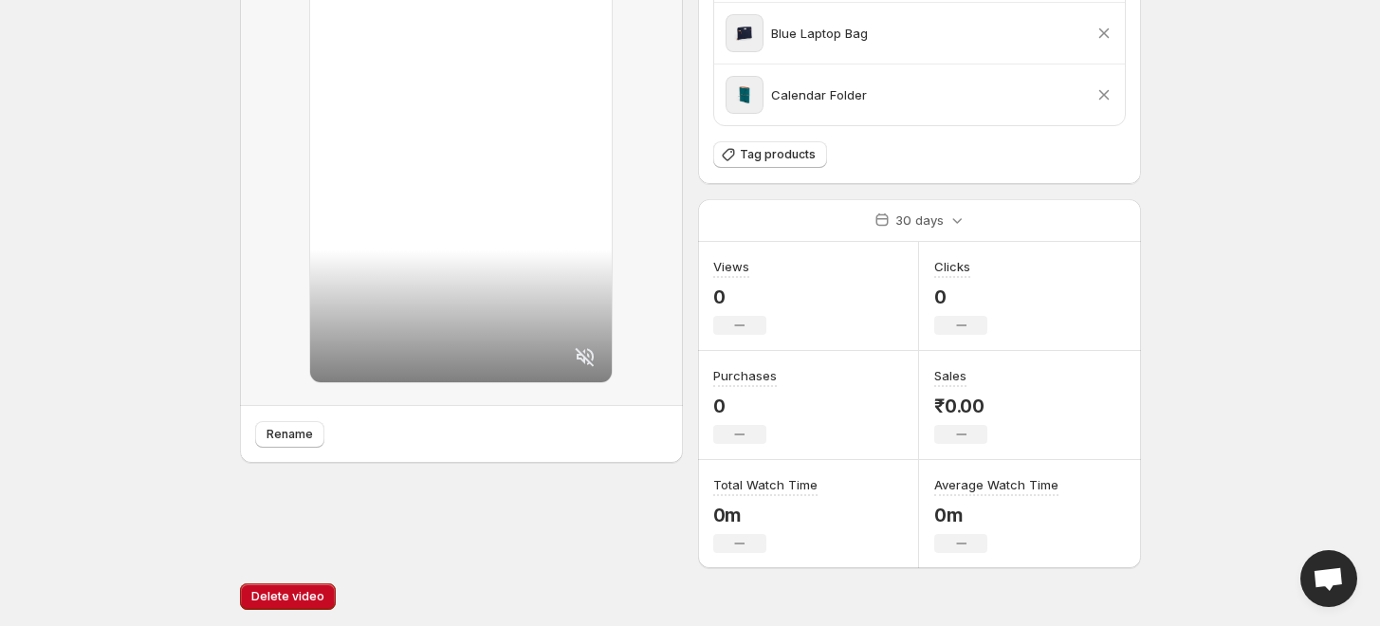
scroll to position [244, 0]
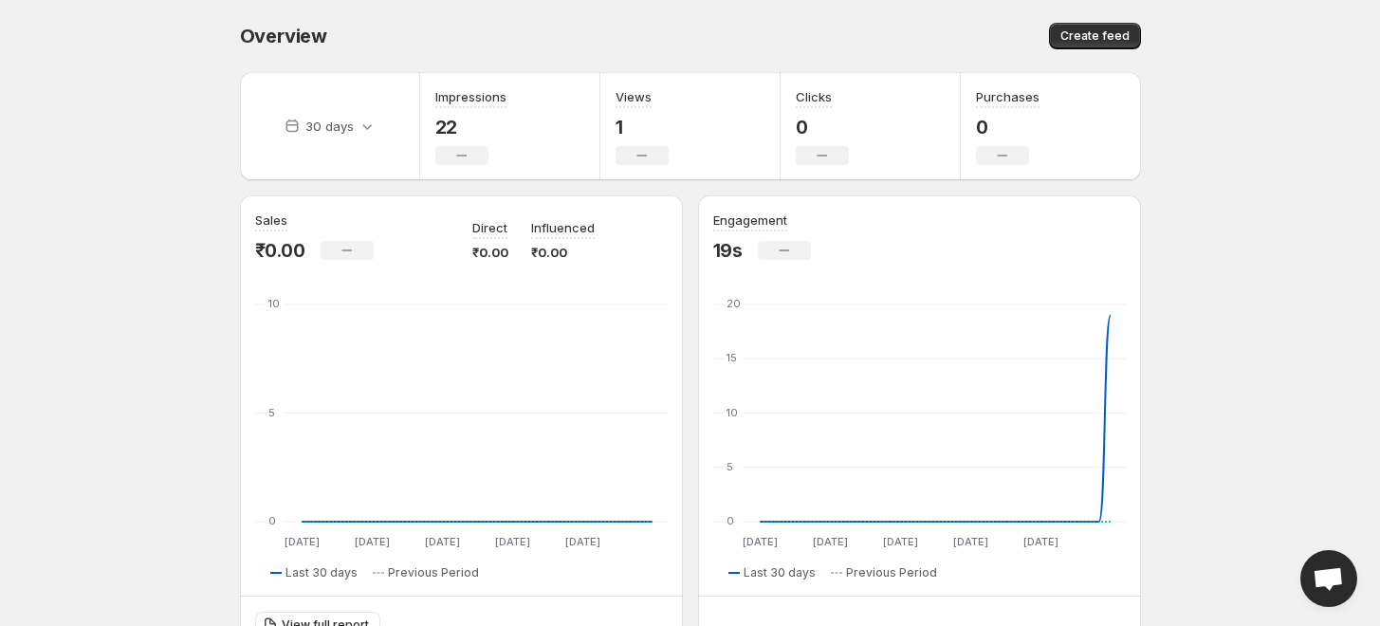
click at [1331, 558] on span "Open chat" at bounding box center [1329, 578] width 57 height 57
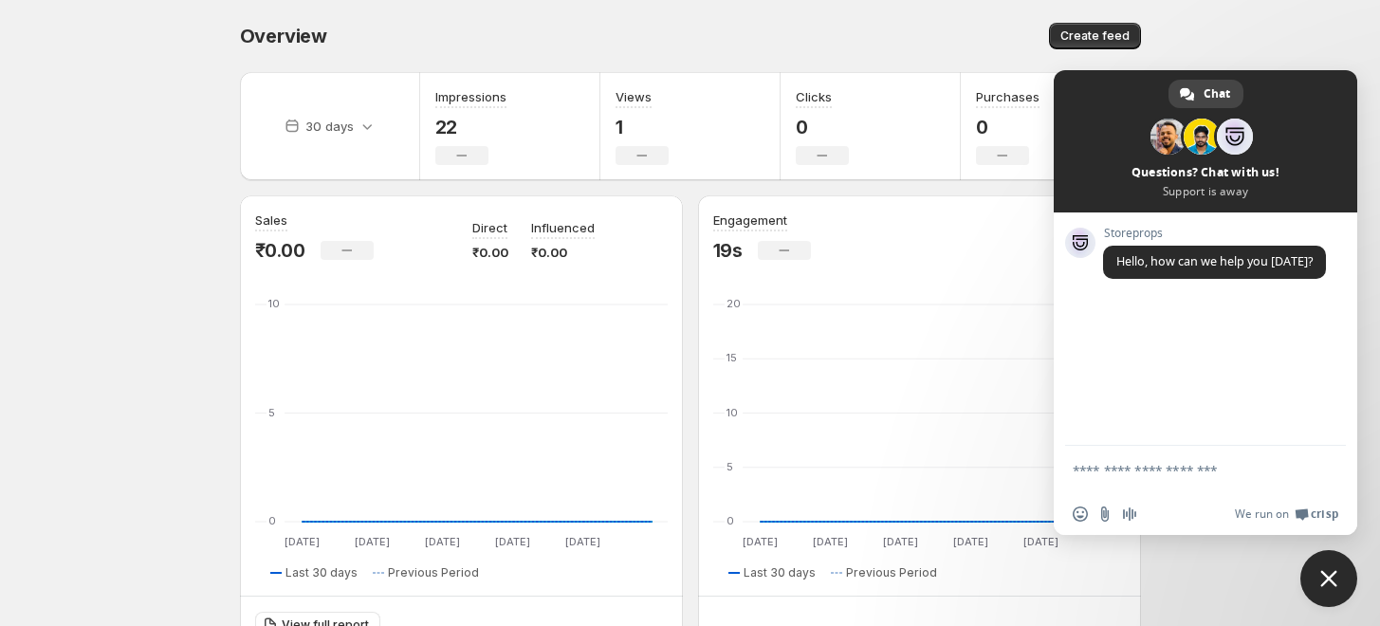
click at [1071, 472] on div at bounding box center [1206, 471] width 304 height 51
click at [1081, 470] on textarea "Compose your message..." at bounding box center [1185, 470] width 224 height 17
type textarea "**********"
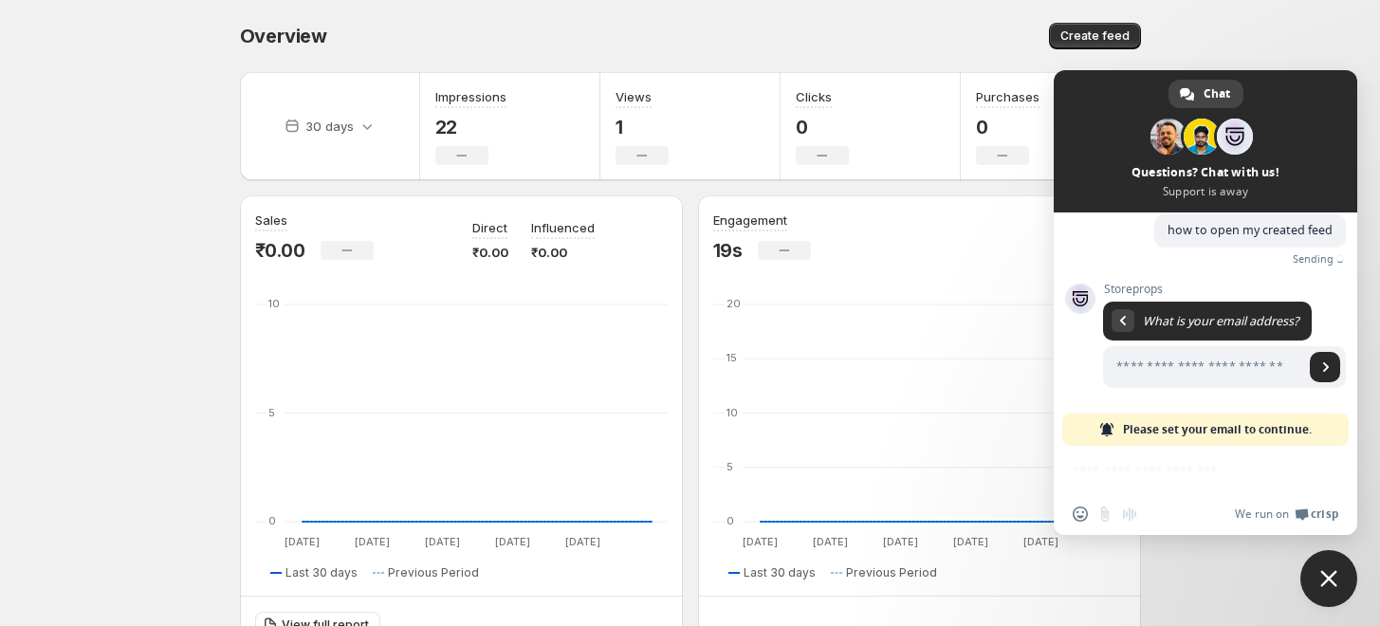
scroll to position [92, 0]
click at [1236, 46] on body "Home Feeds Videos Subscription Settings Overview. This page is ready Overview C…" at bounding box center [690, 313] width 1380 height 626
click at [1328, 593] on span "Close chat" at bounding box center [1329, 578] width 57 height 57
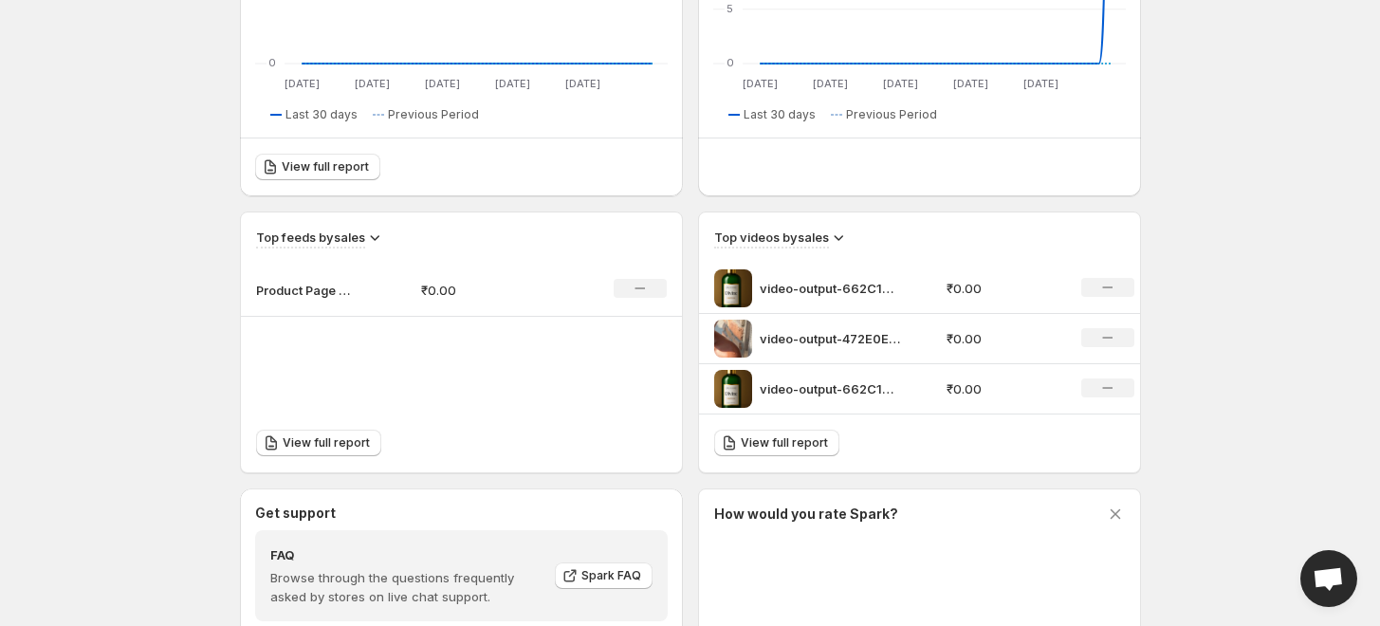
scroll to position [632, 0]
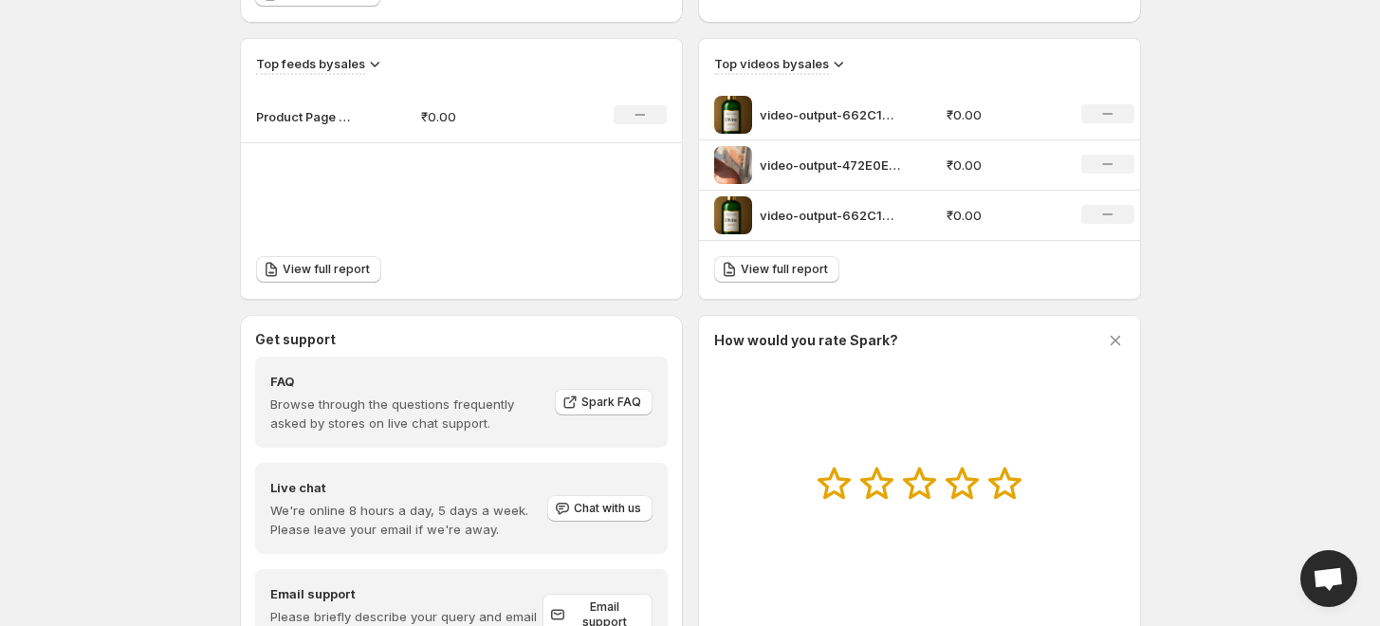
click at [345, 114] on p "Product Page carousel" at bounding box center [303, 116] width 95 height 19
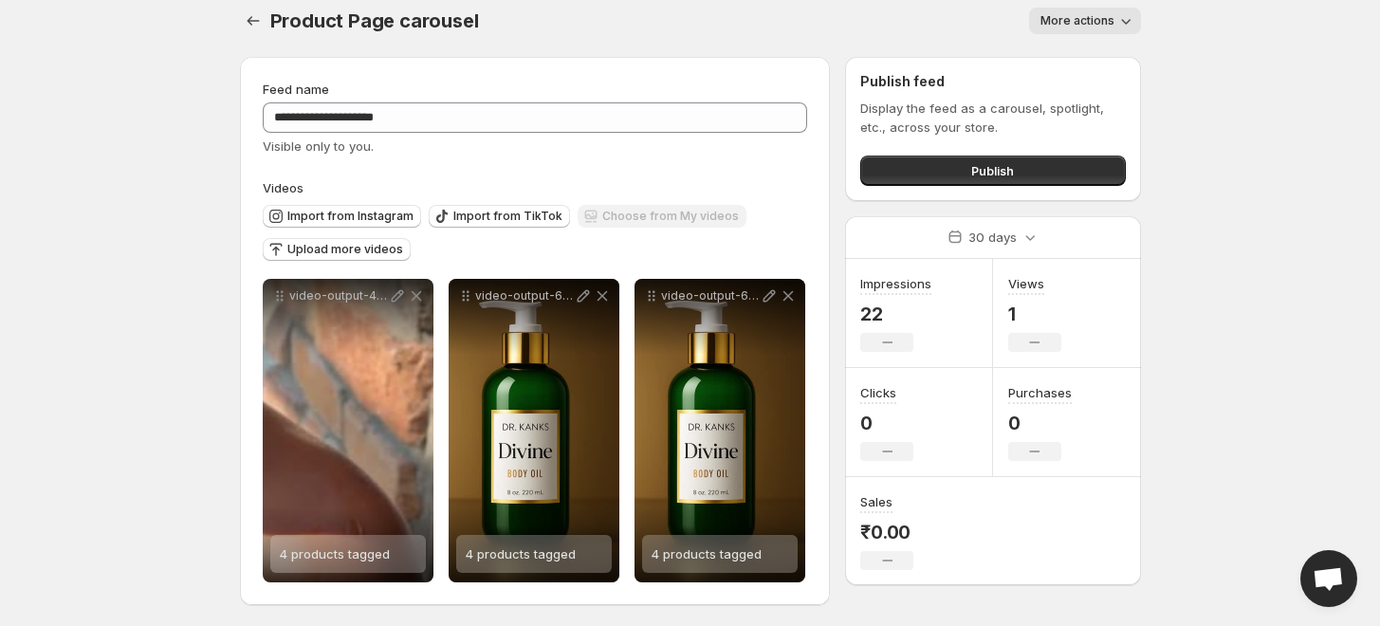
scroll to position [18, 0]
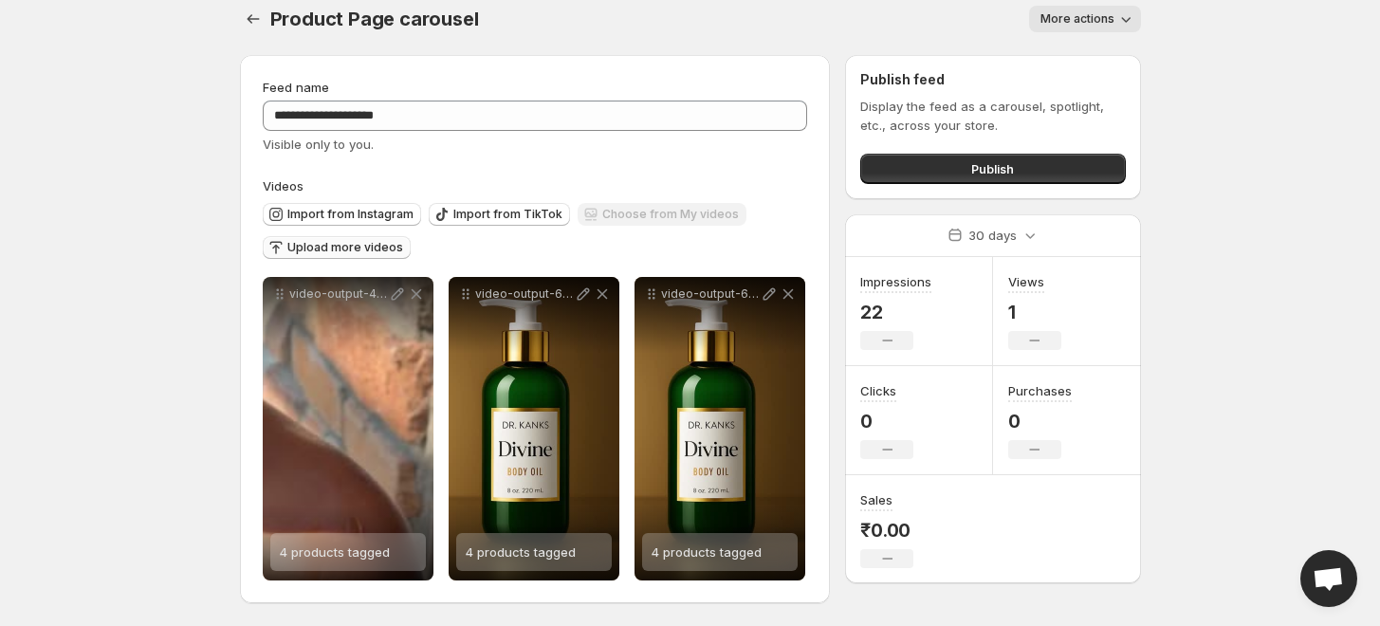
click at [327, 236] on button "Upload more videos" at bounding box center [337, 247] width 148 height 23
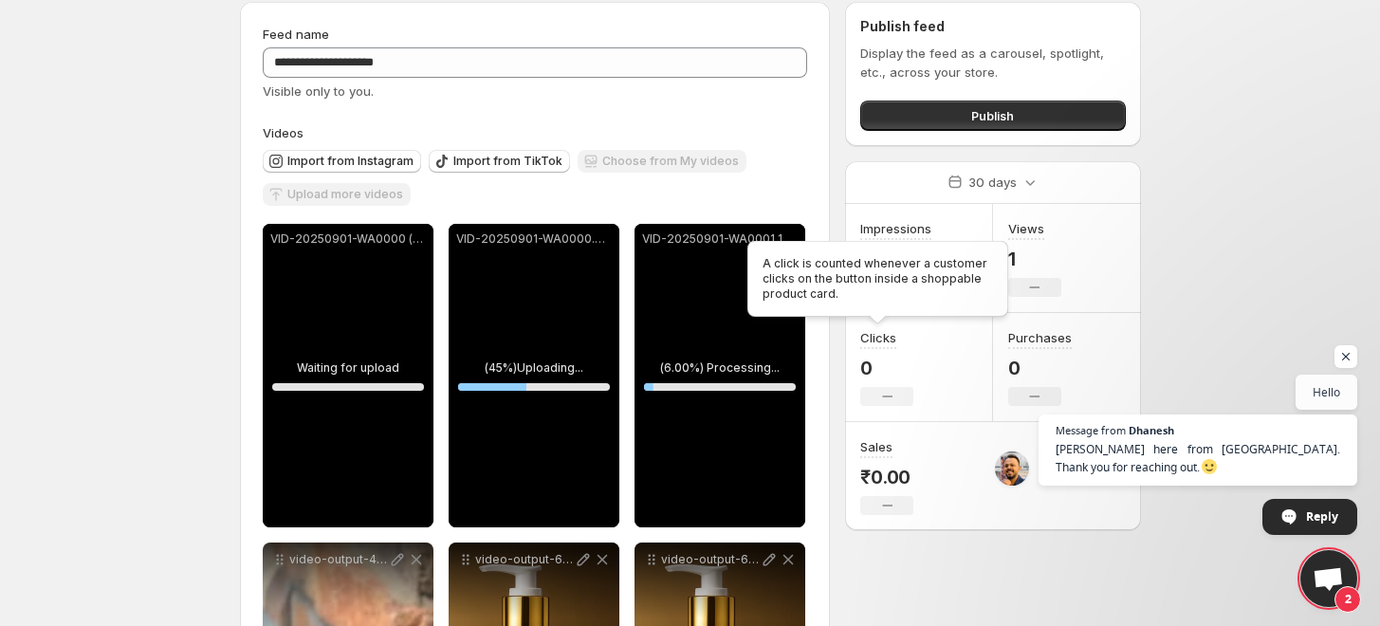
scroll to position [21, 0]
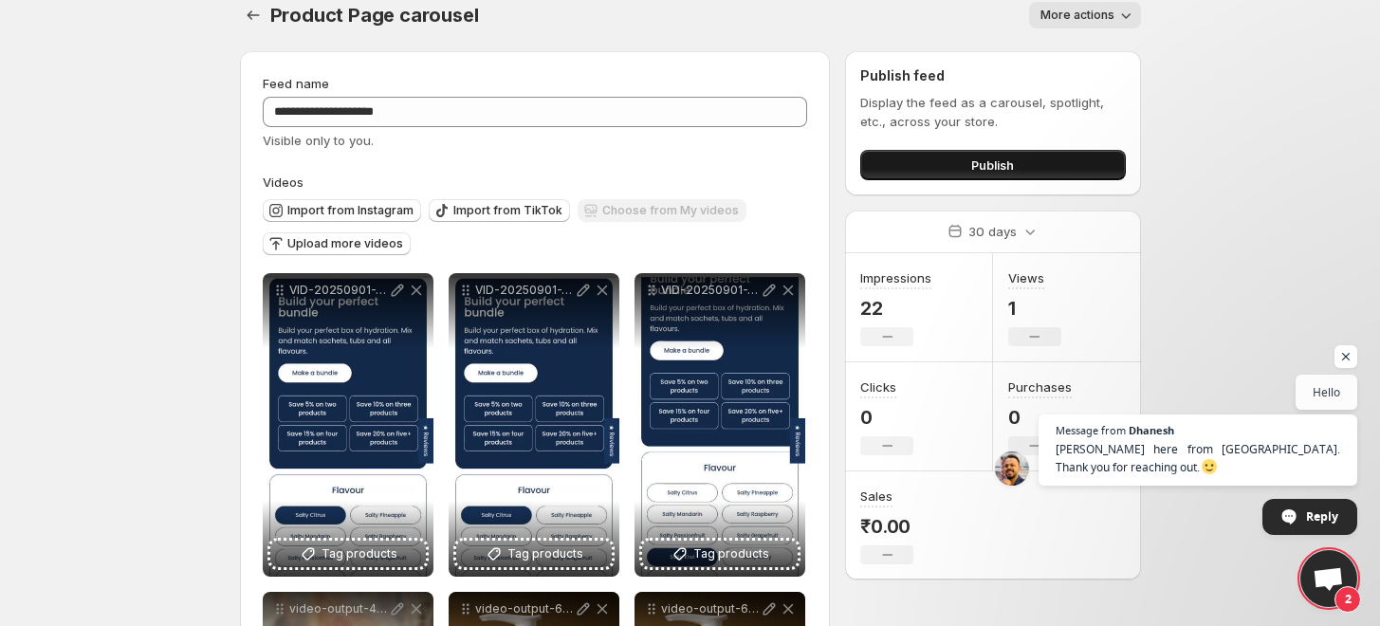
click at [980, 166] on span "Publish" at bounding box center [992, 165] width 43 height 19
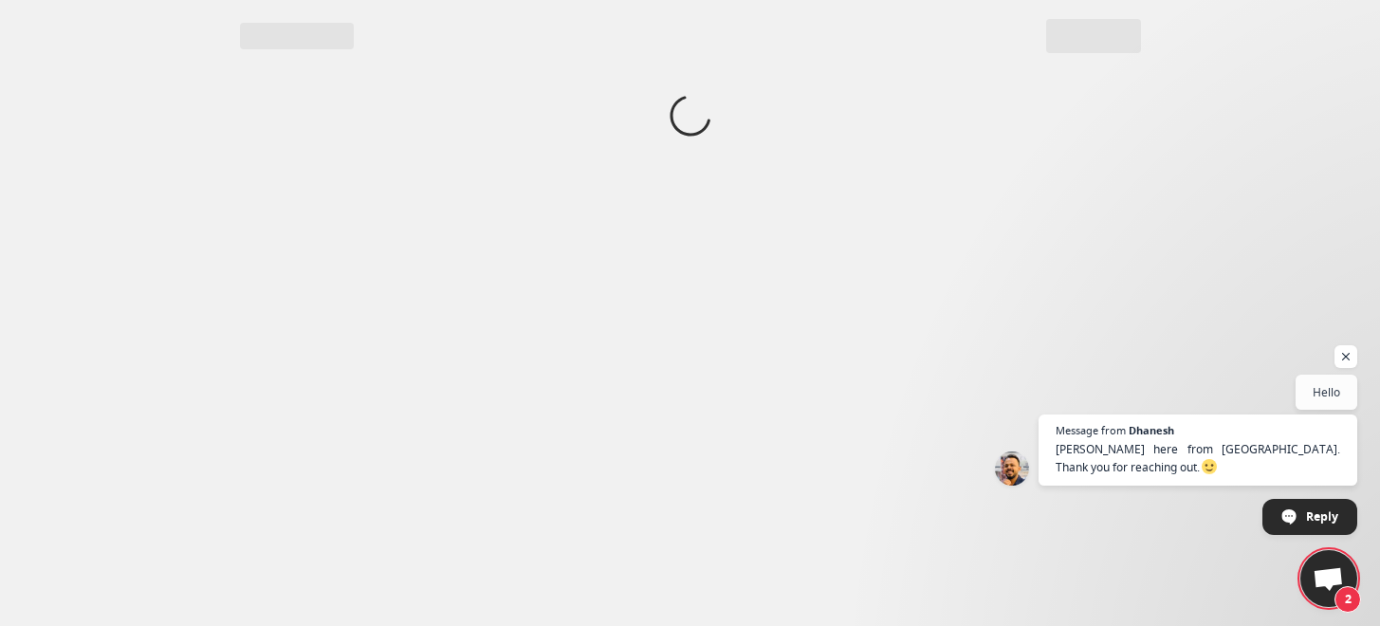
scroll to position [0, 0]
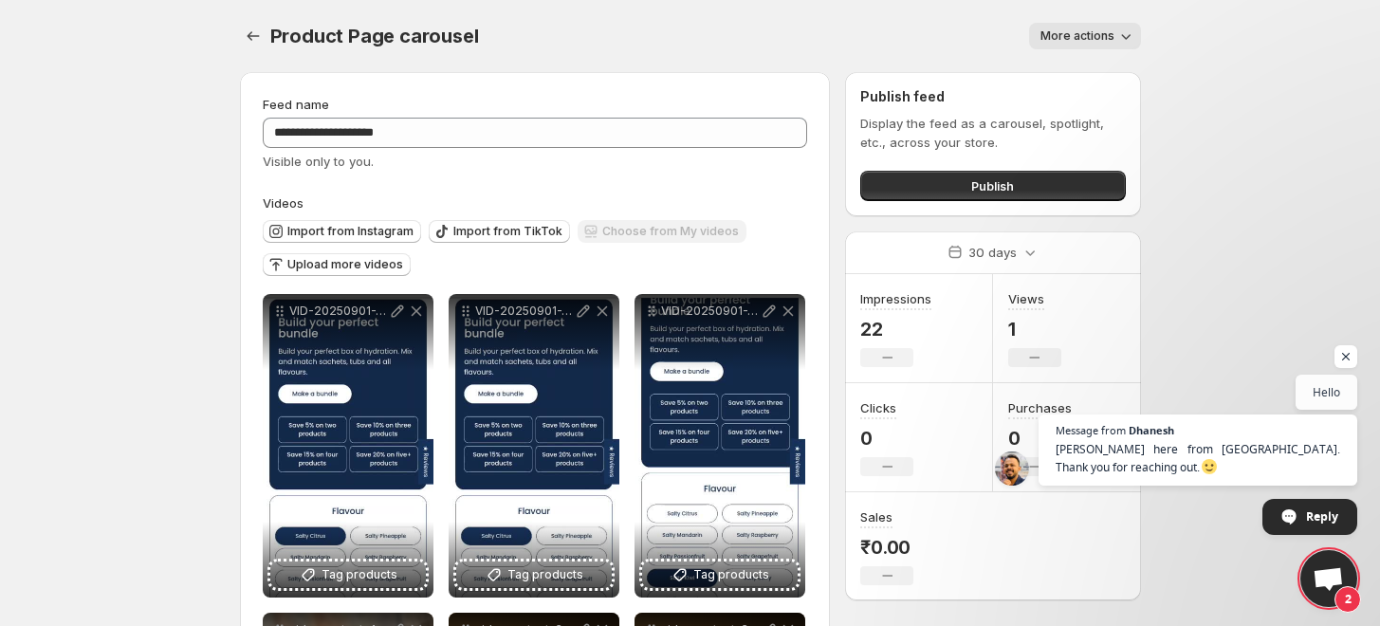
click at [954, 156] on div "Display the feed as a carousel, spotlight, etc., across your store. Publish" at bounding box center [992, 157] width 265 height 87
click at [969, 183] on button "Publish" at bounding box center [992, 186] width 265 height 30
click at [949, 187] on button "Publish" at bounding box center [992, 186] width 265 height 30
